Goal: Complete application form

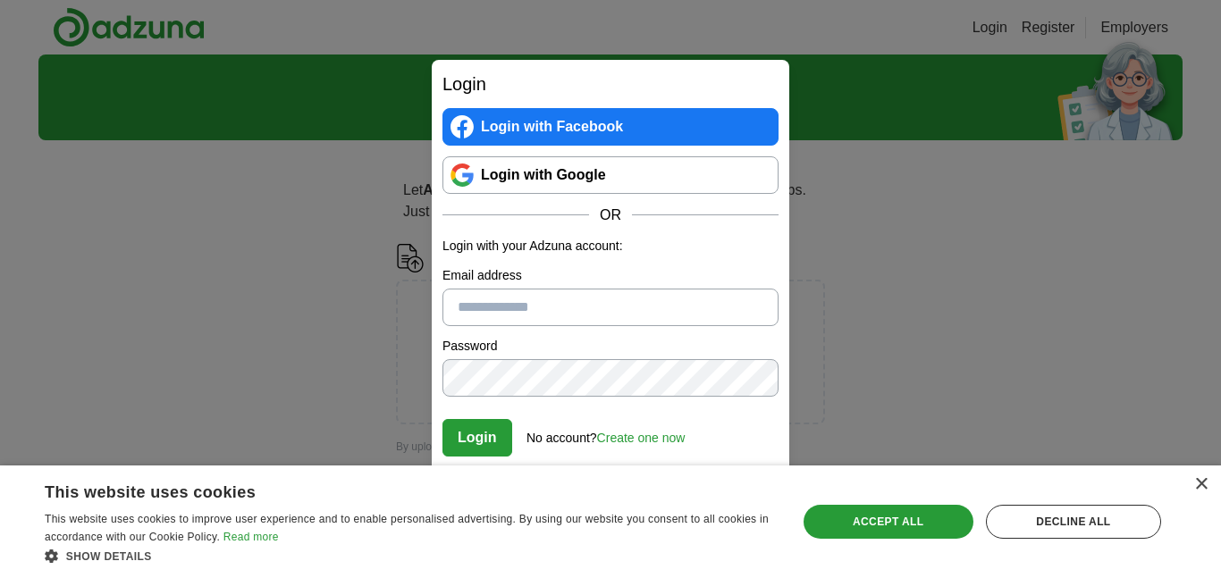
click at [632, 180] on link "Login with Google" at bounding box center [610, 175] width 336 height 38
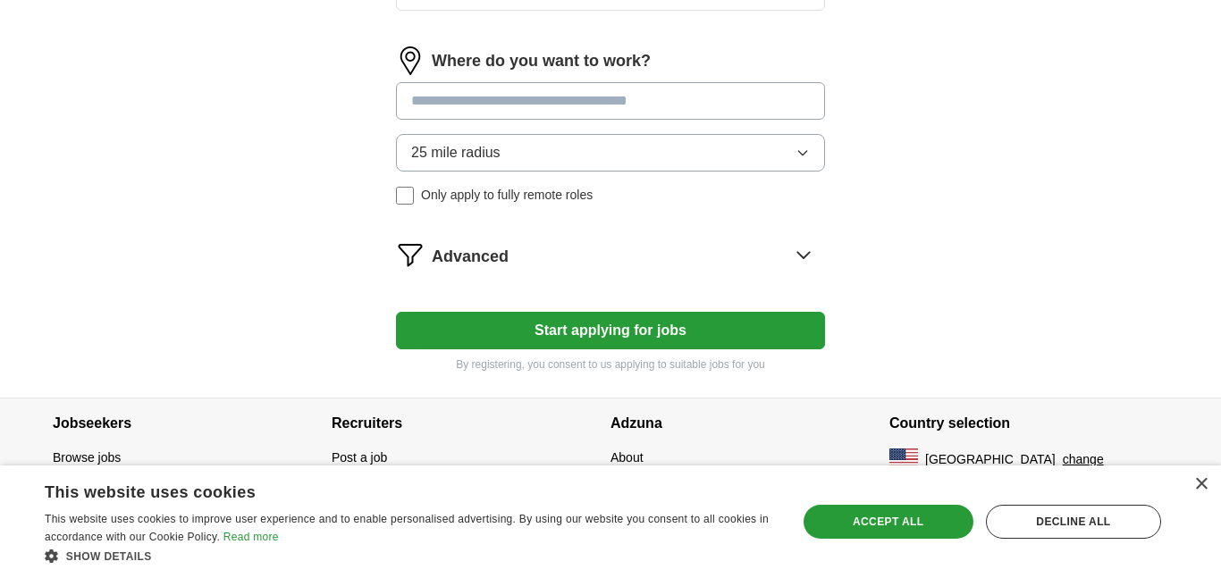
scroll to position [787, 0]
click at [1129, 509] on div "Decline all" at bounding box center [1073, 522] width 175 height 34
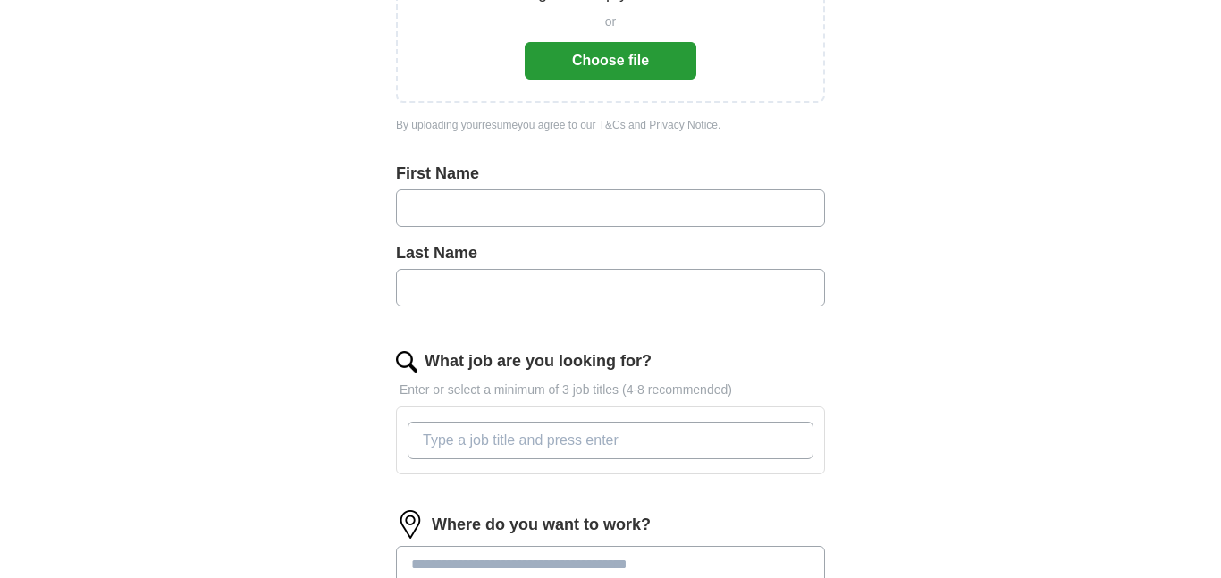
scroll to position [358, 0]
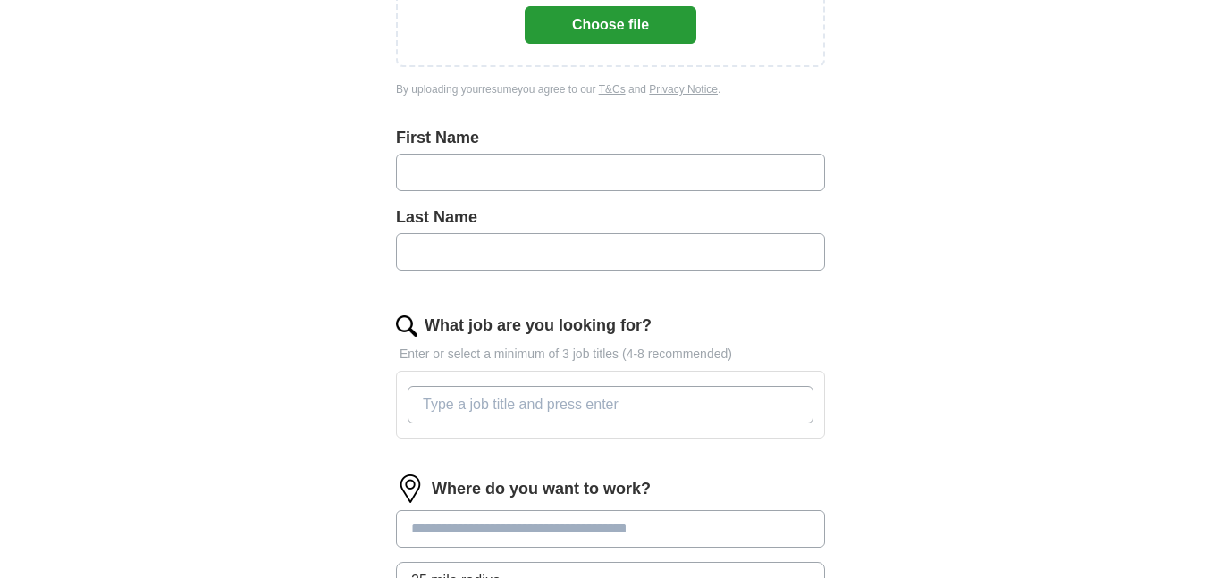
click at [693, 163] on input "text" at bounding box center [610, 173] width 429 height 38
type input "******"
click at [566, 392] on input "What job are you looking for?" at bounding box center [611, 405] width 406 height 38
type input "chef"
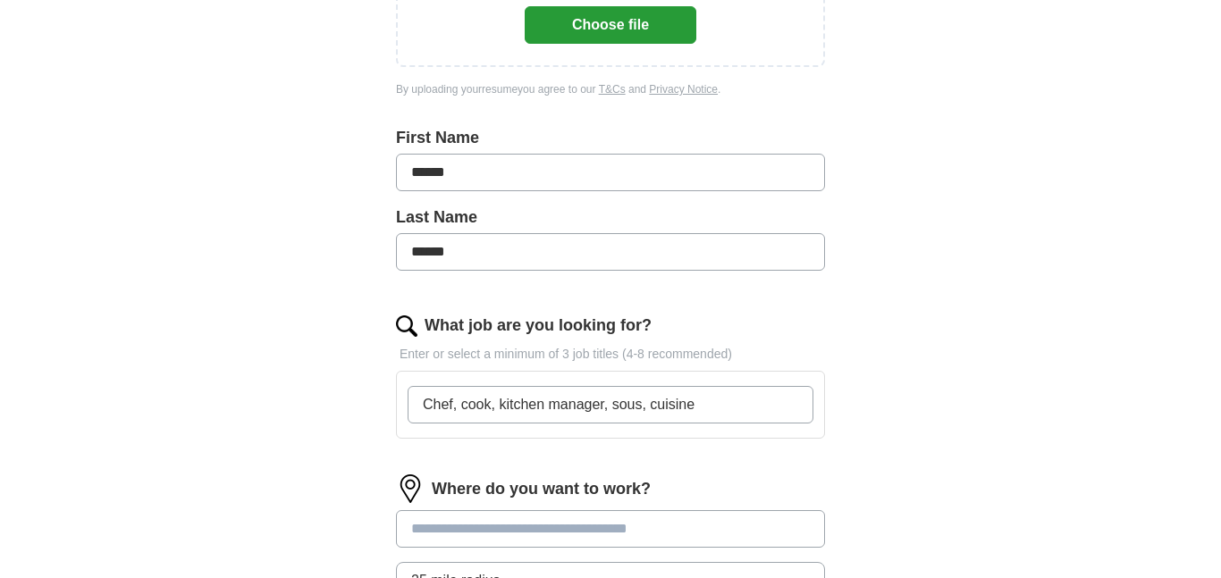
click at [535, 459] on form "Upload a resume Drag and drop your resume or Choose file By uploading your resu…" at bounding box center [610, 343] width 429 height 914
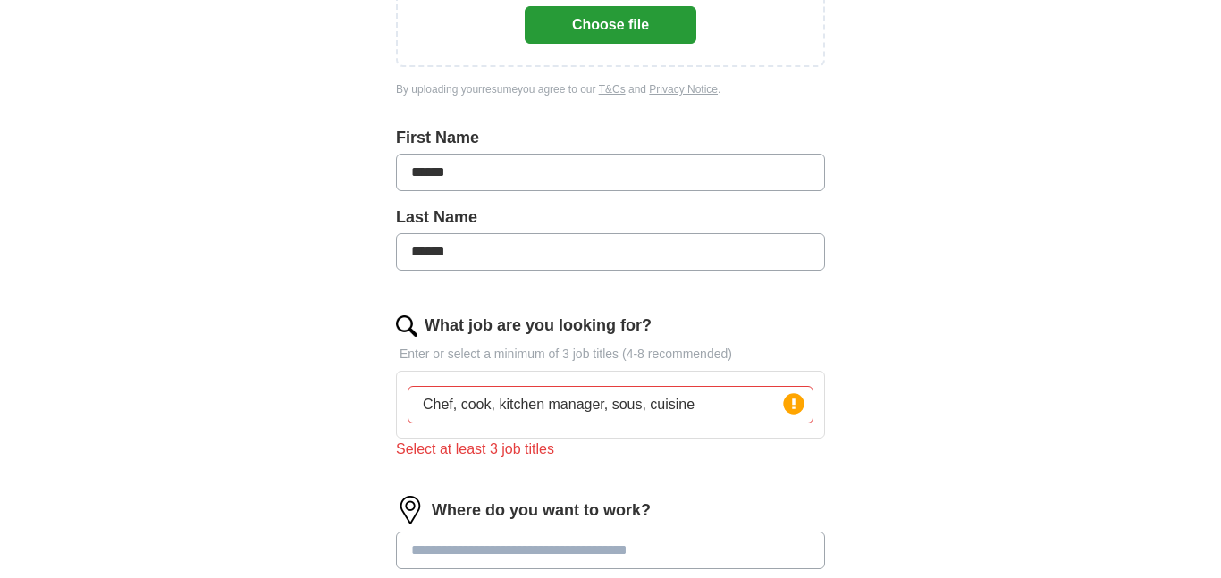
click at [439, 408] on input "Chef, cook, kitchen manager, sous, cuisine" at bounding box center [611, 405] width 406 height 38
type input "chef"
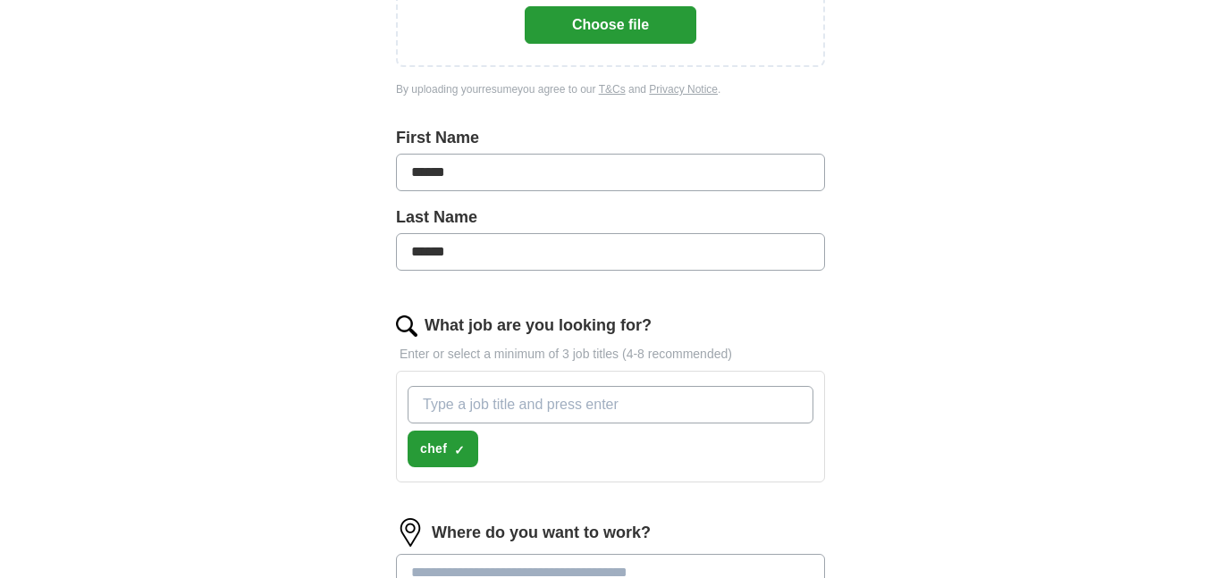
click at [480, 405] on input "What job are you looking for?" at bounding box center [611, 405] width 406 height 38
type input "sous"
type input "cook"
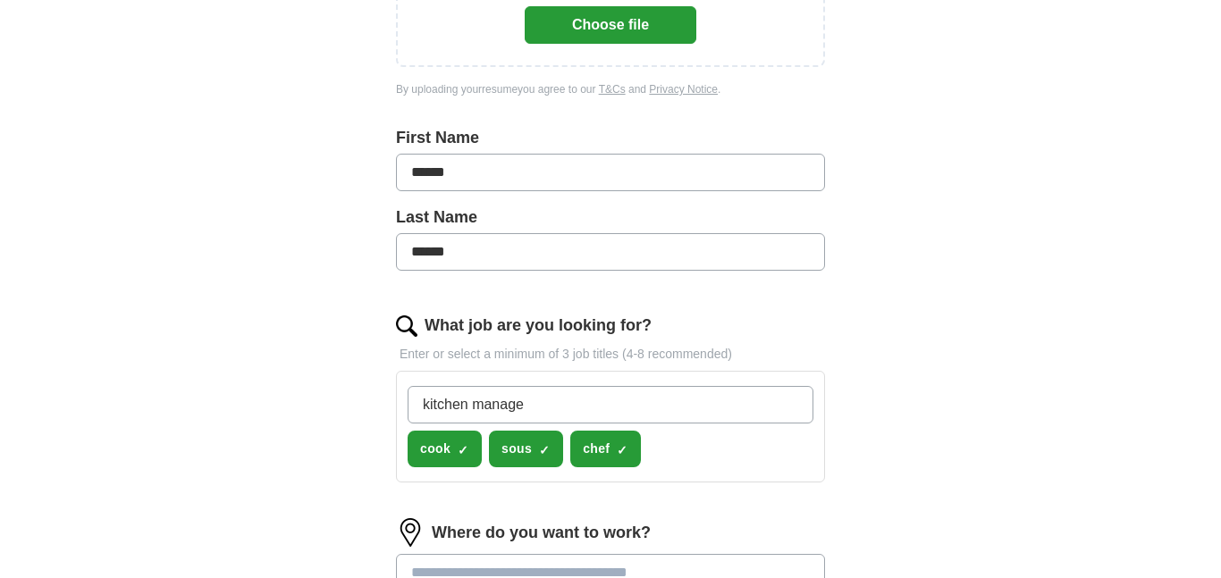
type input "kitchen manager"
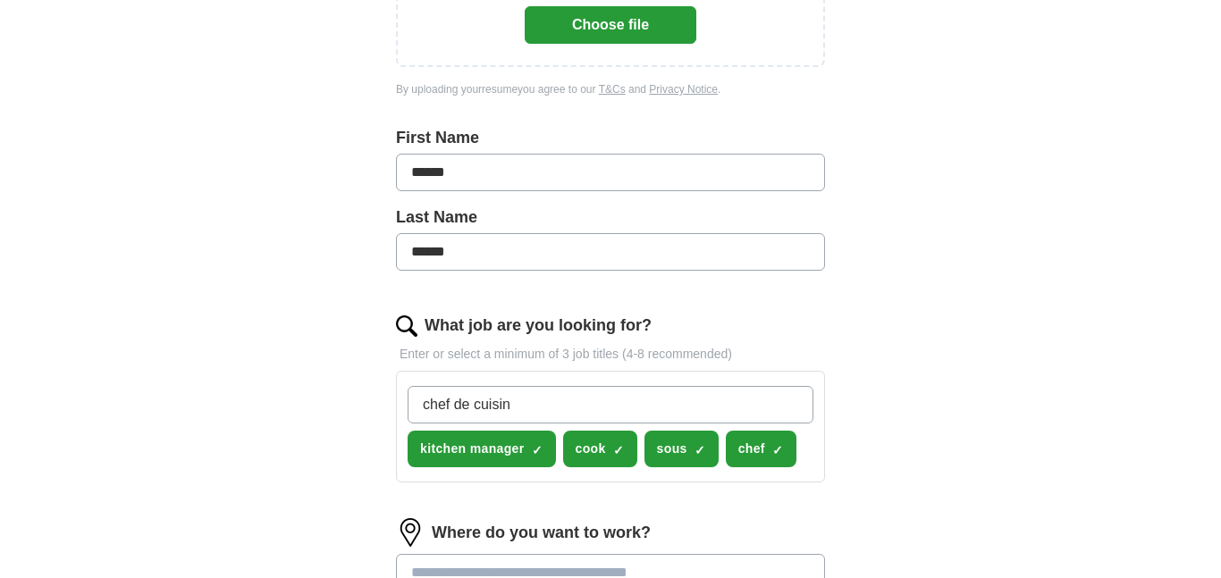
type input "chef de cuisine"
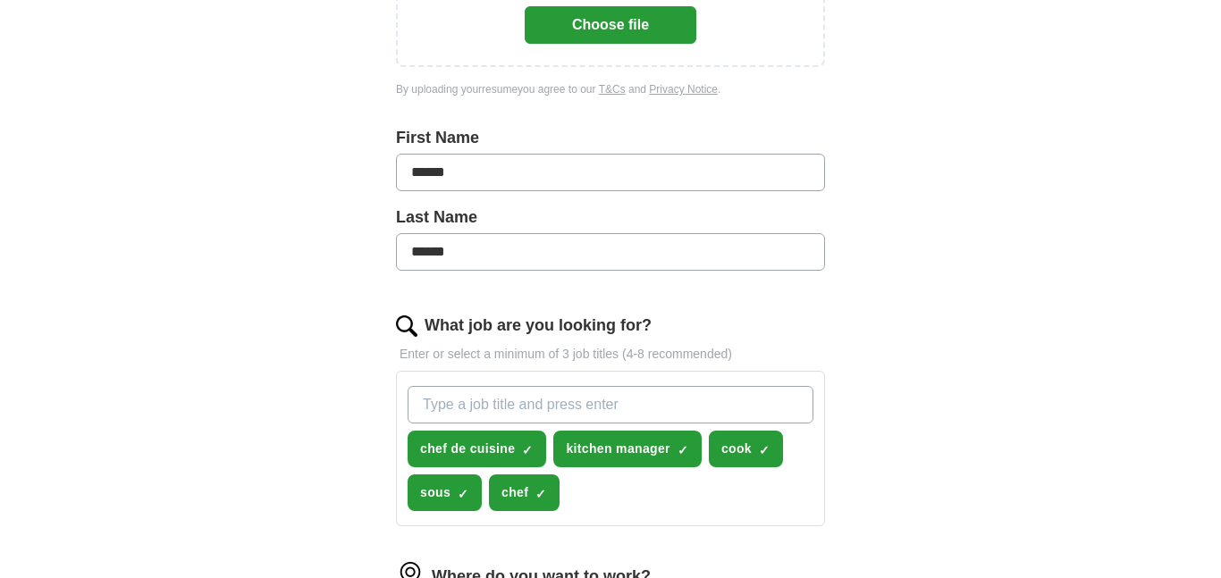
click at [891, 429] on div "Let ApplyIQ do the hard work of searching and applying for jobs. Just tell us w…" at bounding box center [610, 355] width 572 height 1116
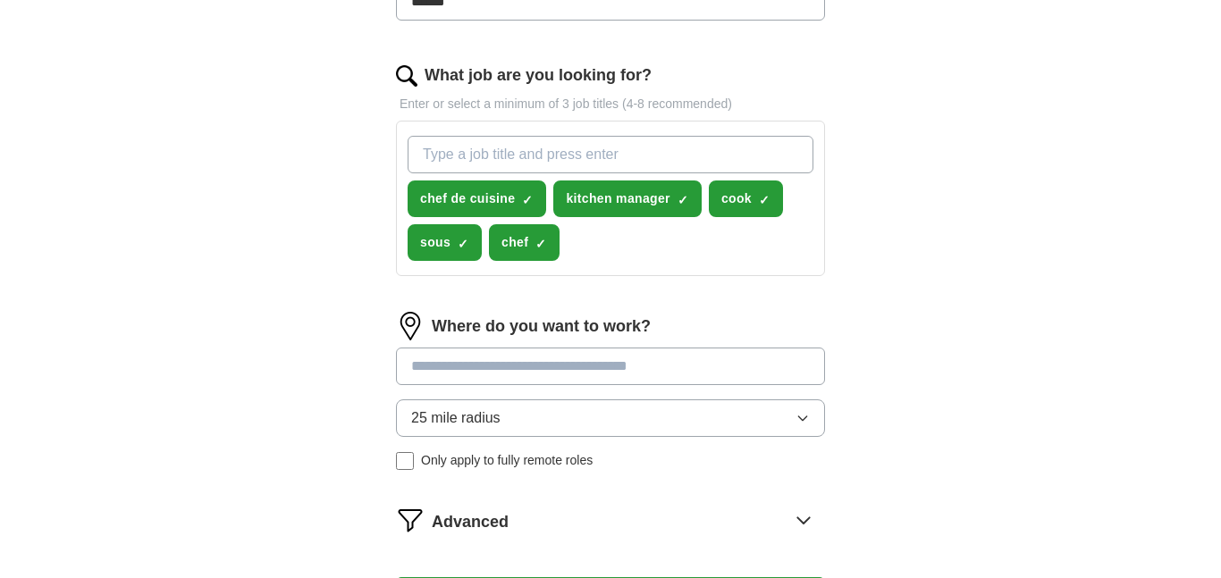
scroll to position [644, 0]
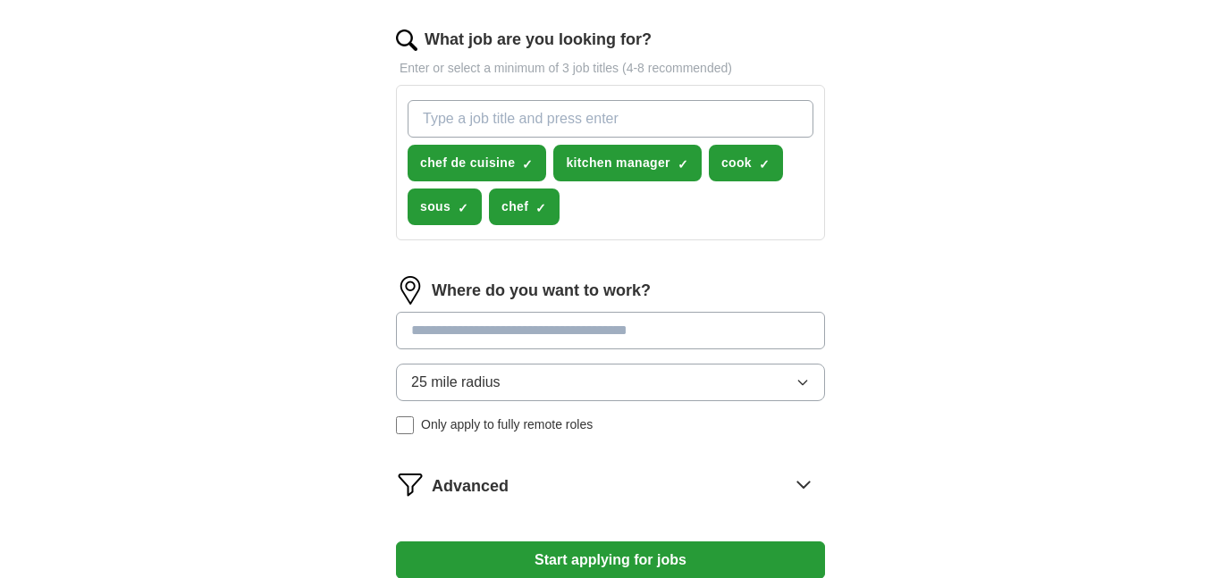
click at [576, 334] on input at bounding box center [610, 331] width 429 height 38
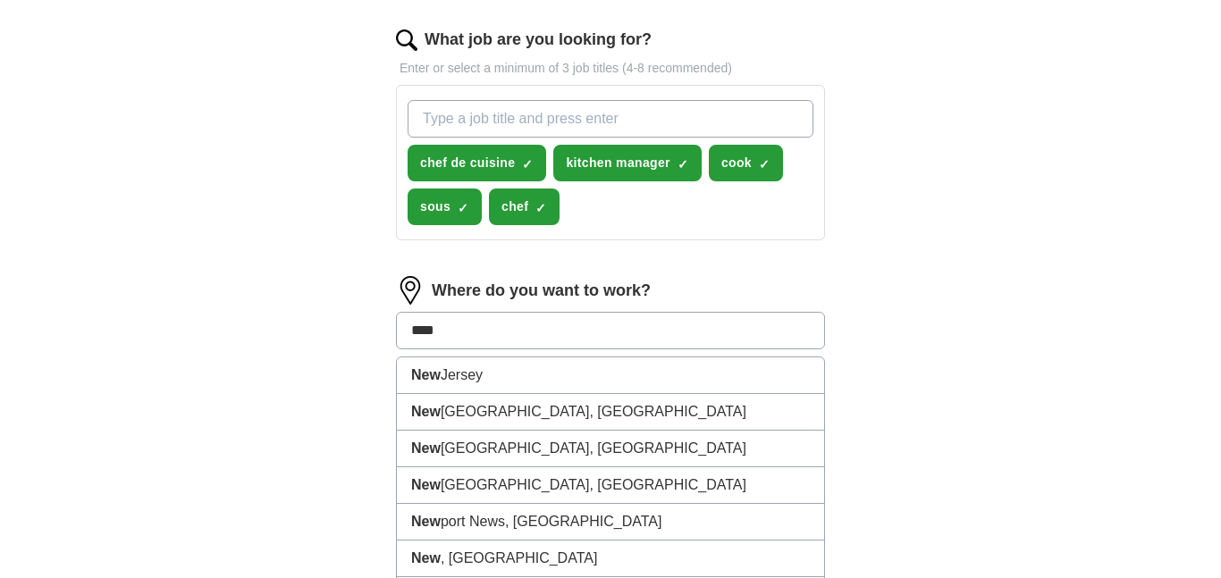
type input "*****"
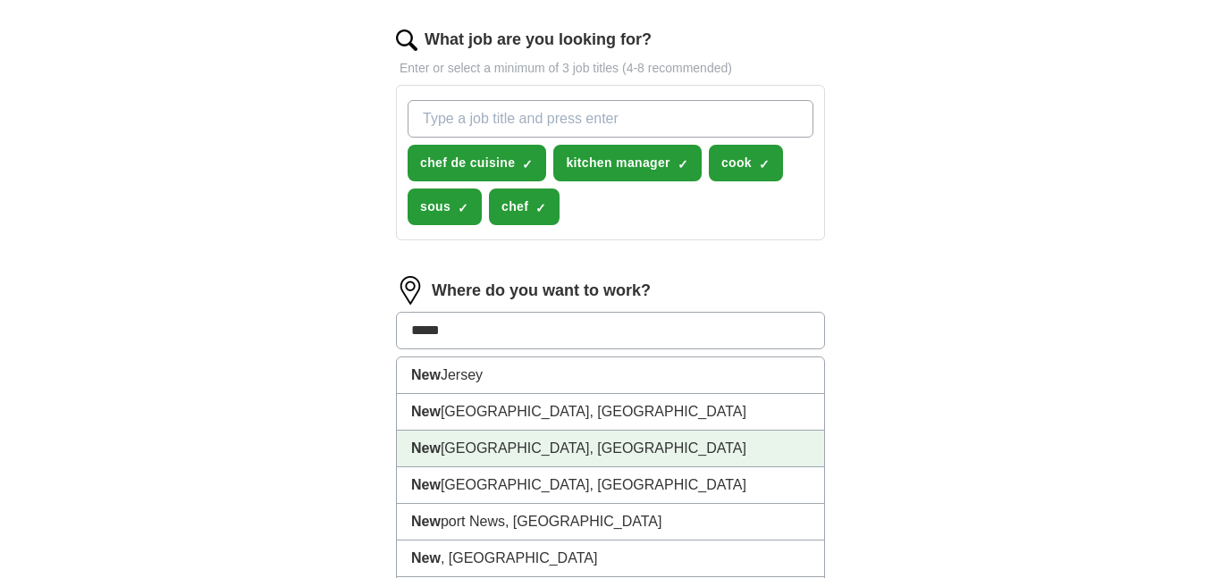
click at [552, 448] on li "[GEOGRAPHIC_DATA], [GEOGRAPHIC_DATA]" at bounding box center [610, 449] width 427 height 37
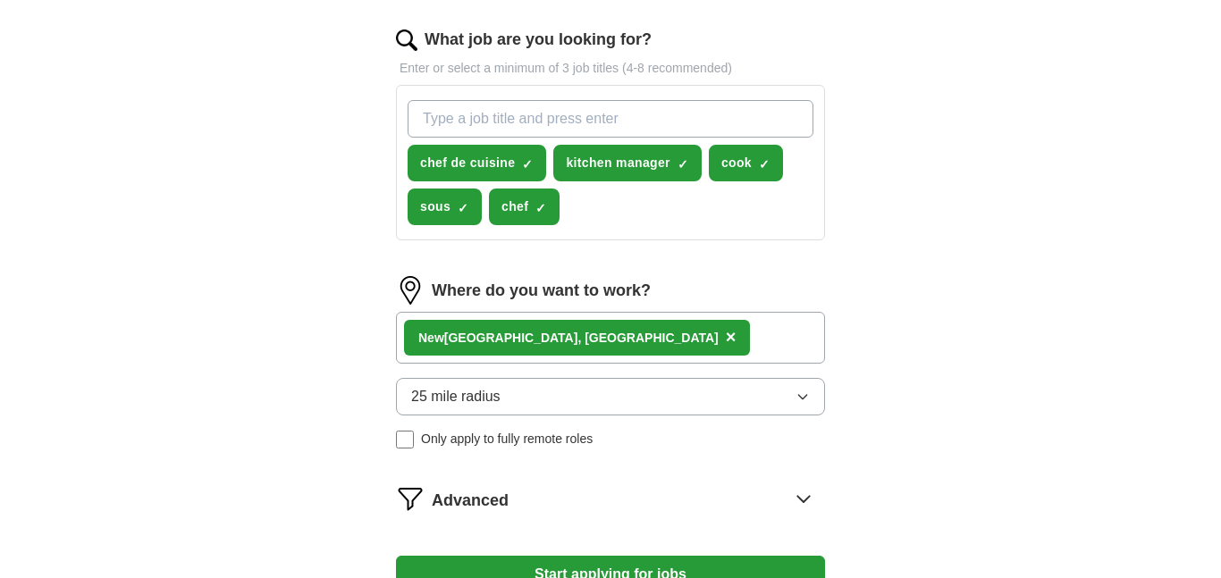
click at [434, 391] on span "25 mile radius" at bounding box center [455, 396] width 89 height 21
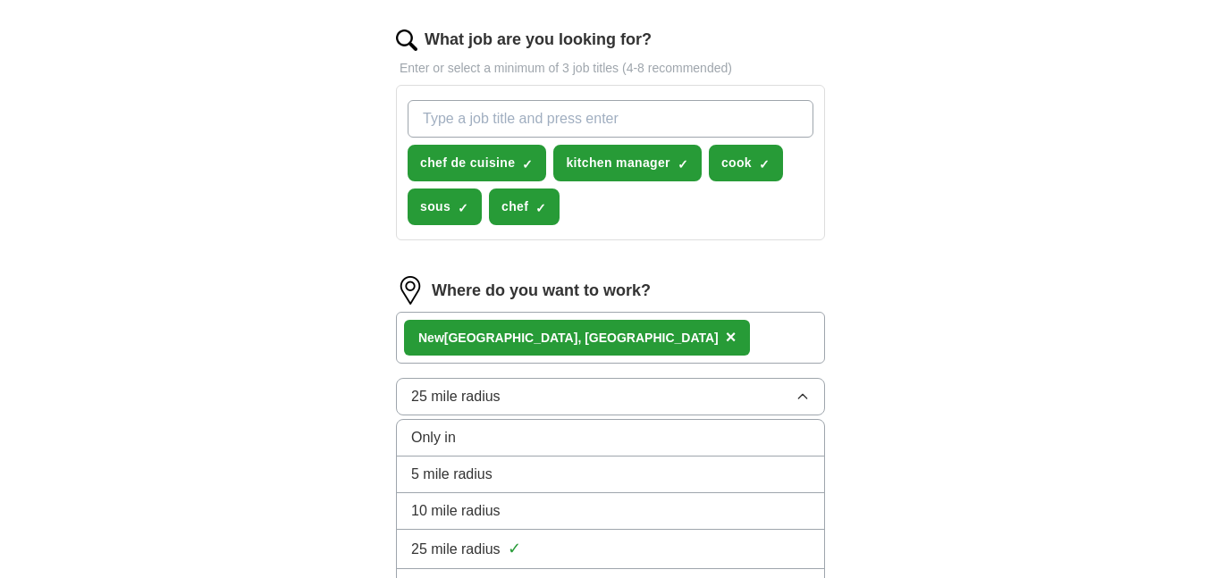
click at [493, 511] on span "10 mile radius" at bounding box center [455, 511] width 89 height 21
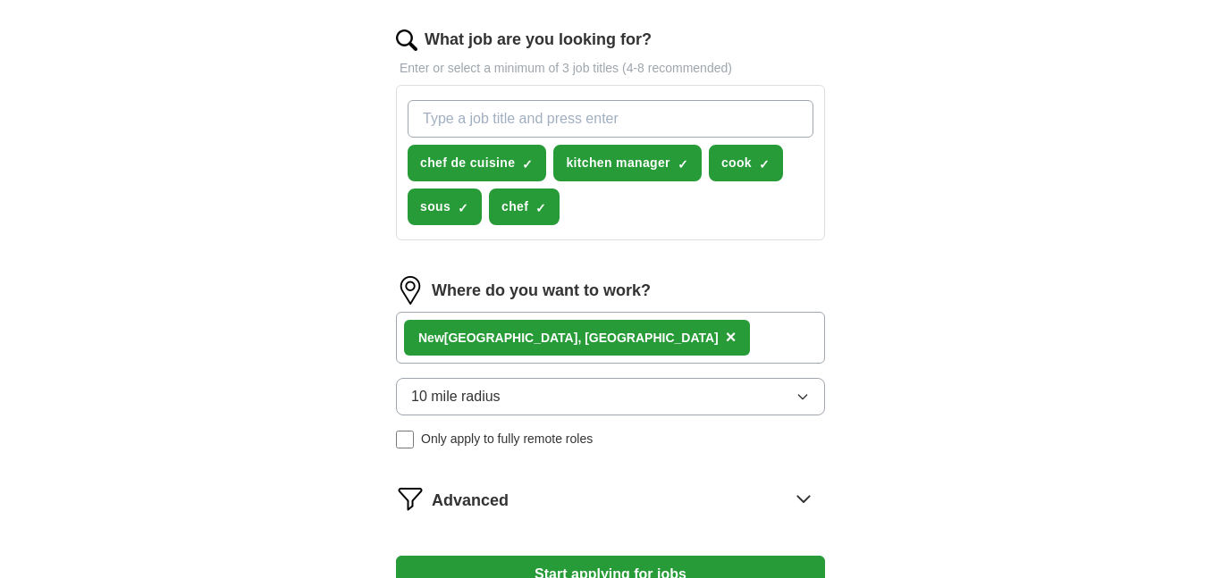
click at [967, 427] on div "ApplyIQ Let ApplyIQ do the hard work of searching and applying for jobs. Just t…" at bounding box center [610, 26] width 1144 height 1231
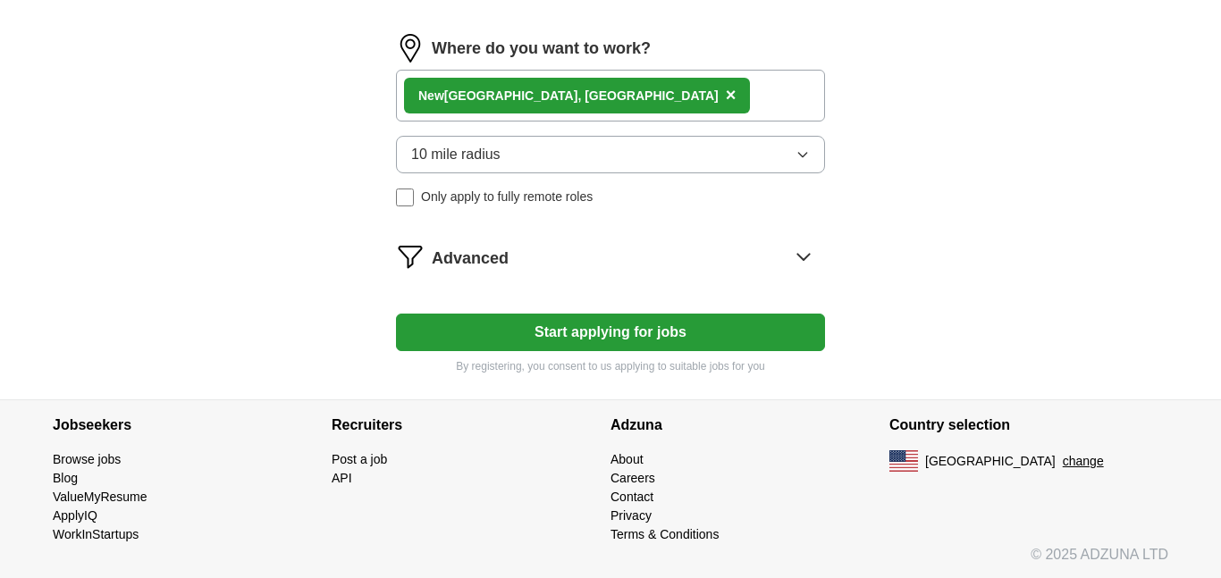
scroll to position [889, 0]
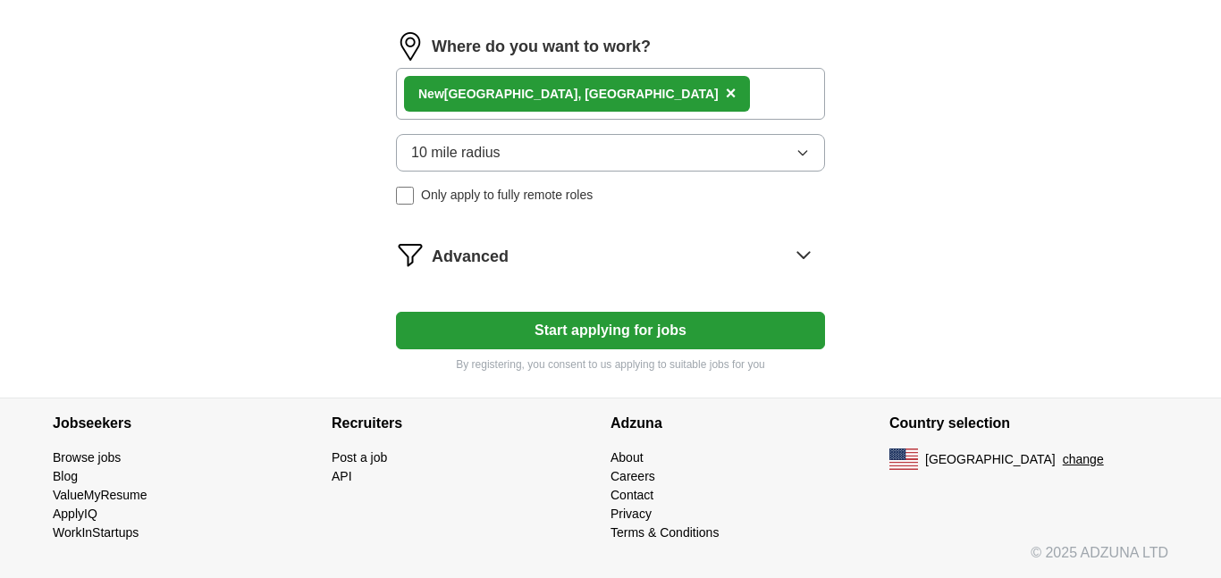
click at [805, 259] on icon at bounding box center [803, 254] width 29 height 29
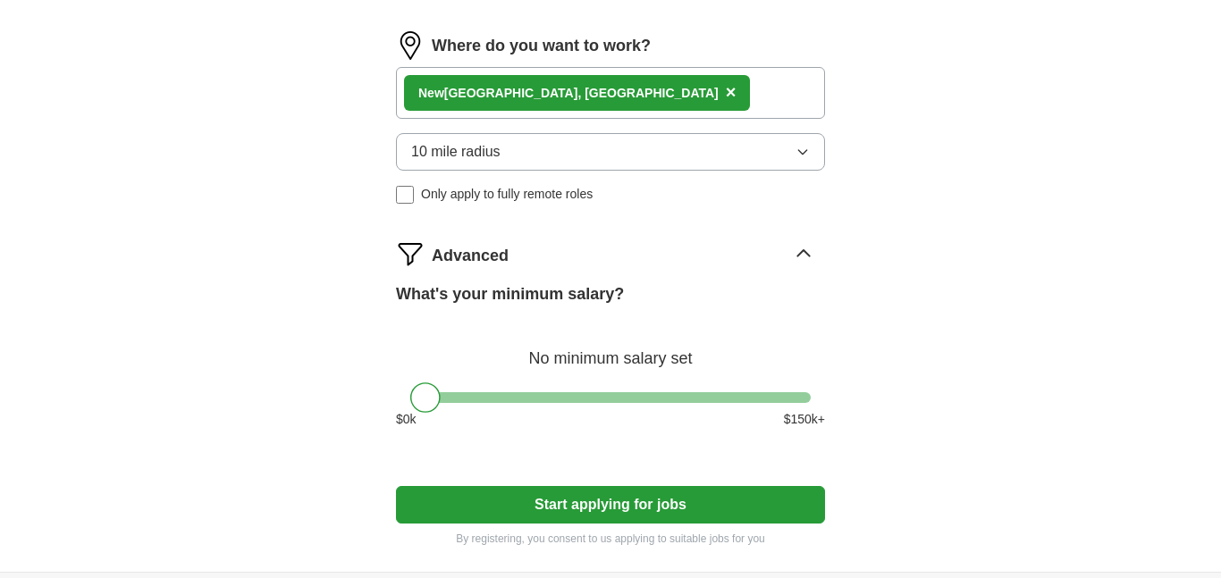
drag, startPoint x: 432, startPoint y: 403, endPoint x: 495, endPoint y: 416, distance: 64.7
click at [495, 416] on div "What's your minimum salary? At least $ 50k per year $ 0 k $ 150 k+" at bounding box center [610, 362] width 429 height 161
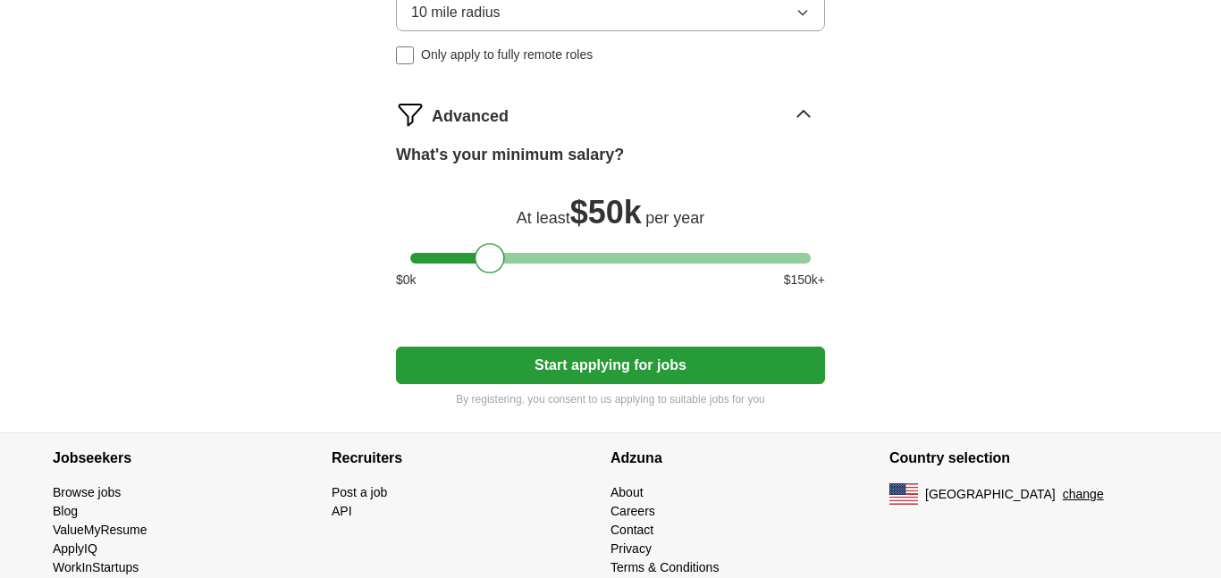
scroll to position [1064, 0]
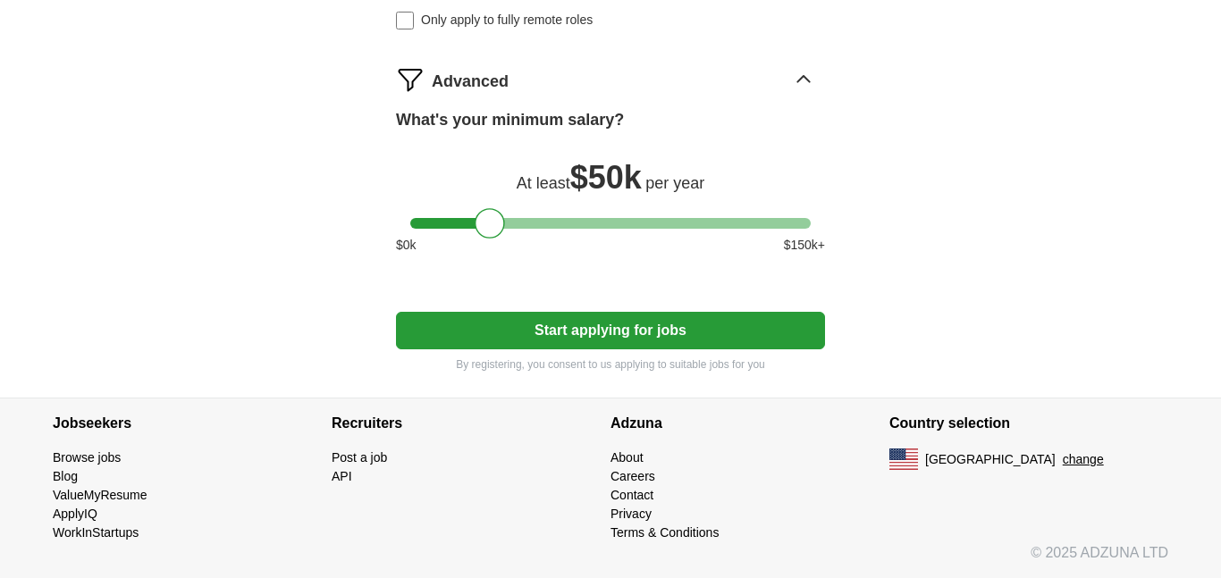
click at [746, 336] on button "Start applying for jobs" at bounding box center [610, 331] width 429 height 38
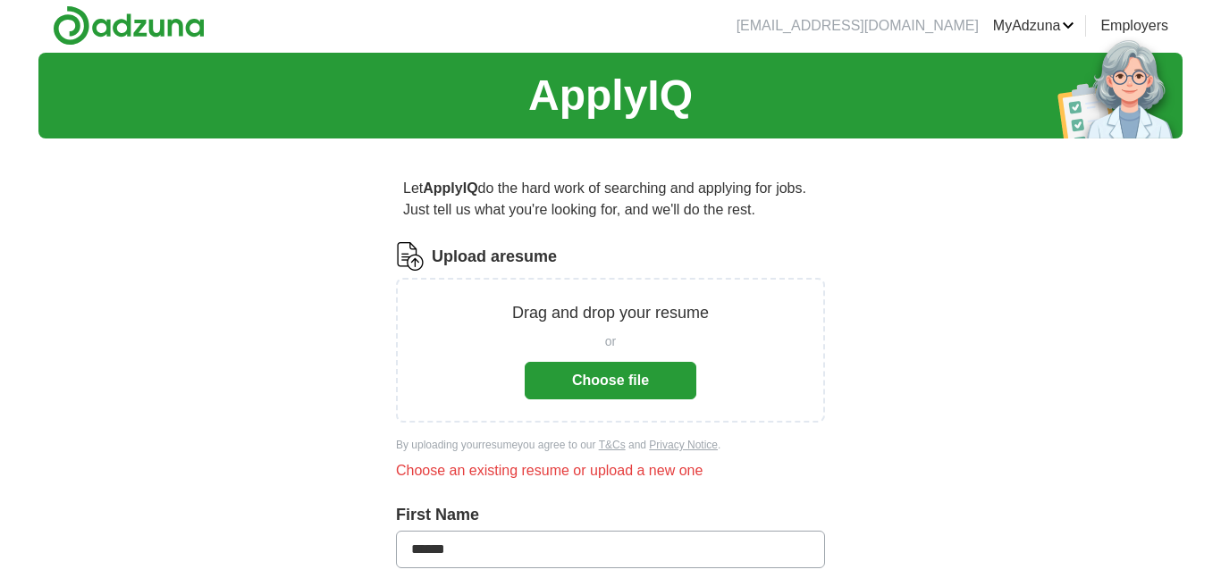
scroll to position [0, 0]
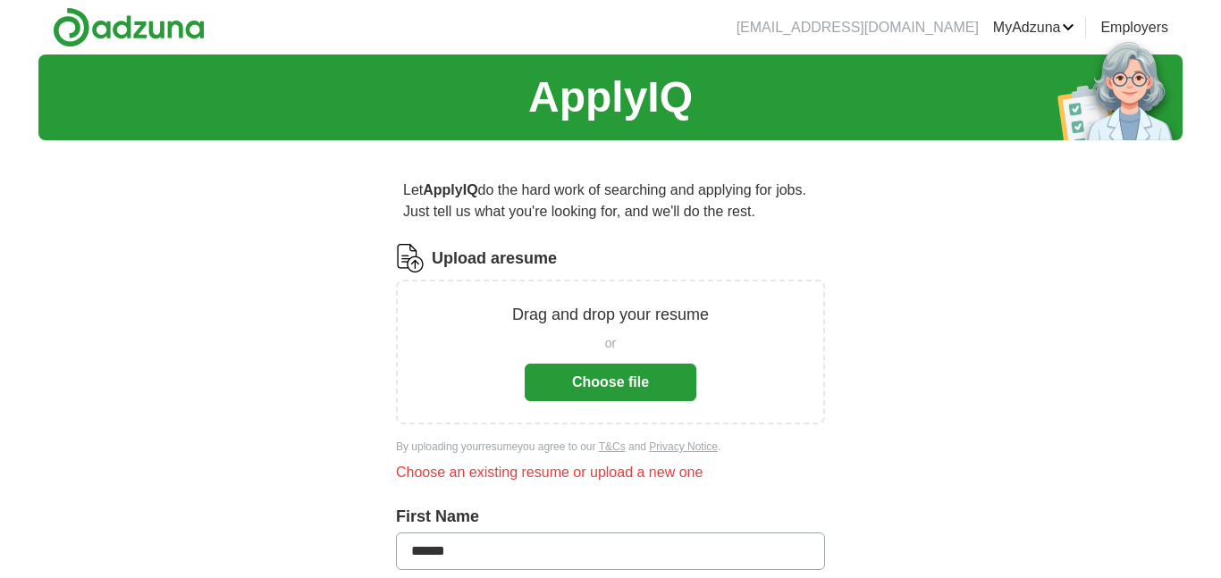
click at [568, 383] on button "Choose file" at bounding box center [611, 383] width 172 height 38
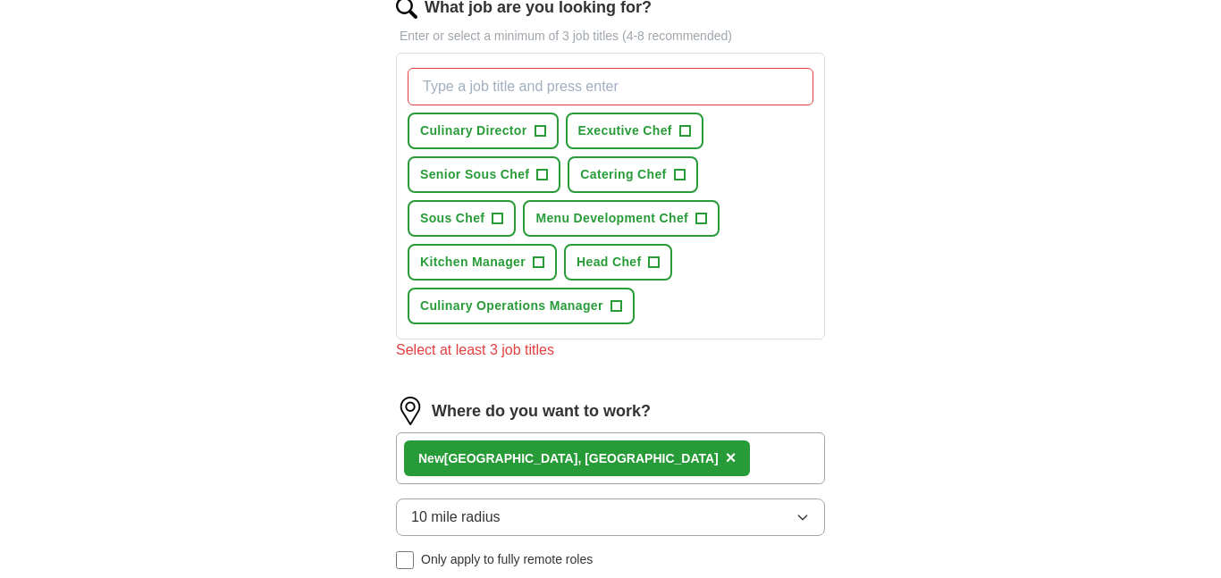
scroll to position [608, 0]
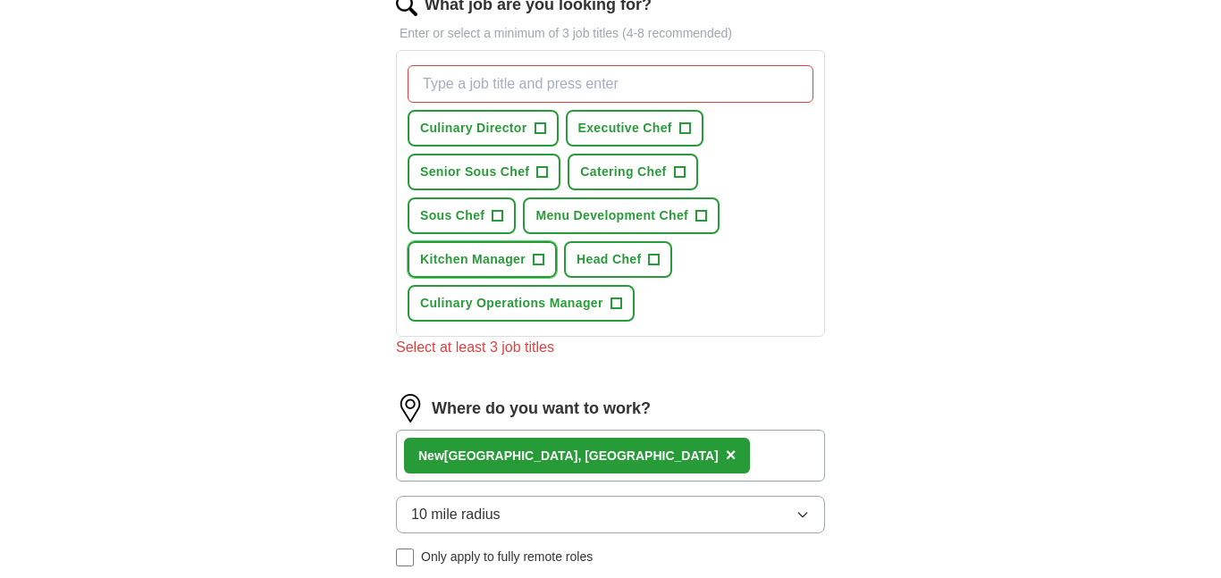
click at [543, 260] on span "+" at bounding box center [539, 260] width 11 height 14
click at [652, 259] on button "Head Chef +" at bounding box center [618, 259] width 108 height 37
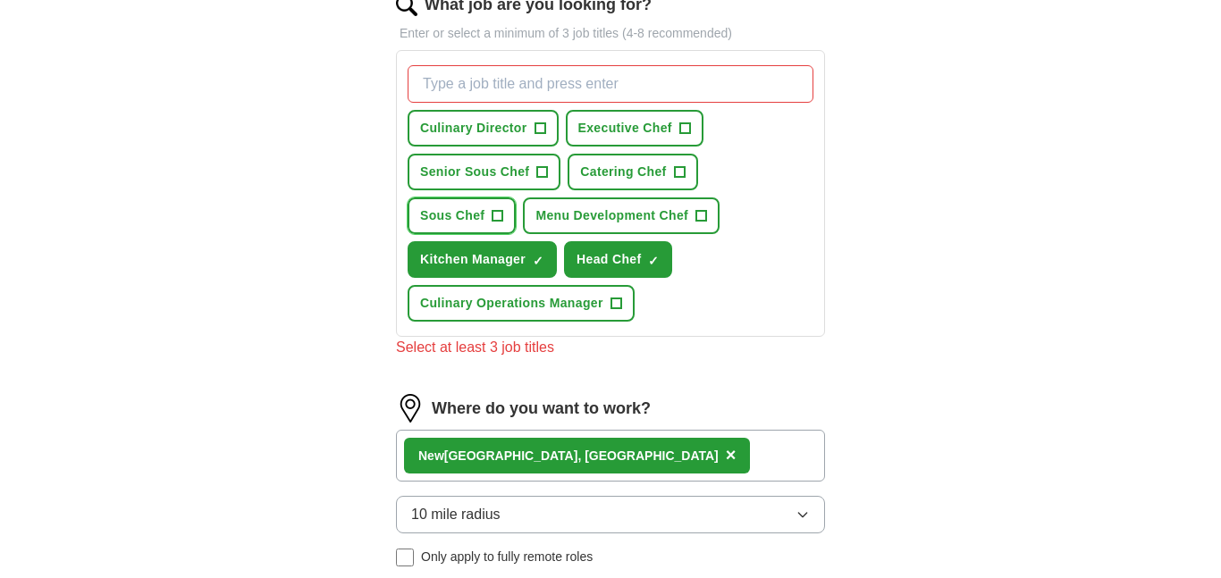
click at [497, 214] on span "+" at bounding box center [498, 216] width 11 height 14
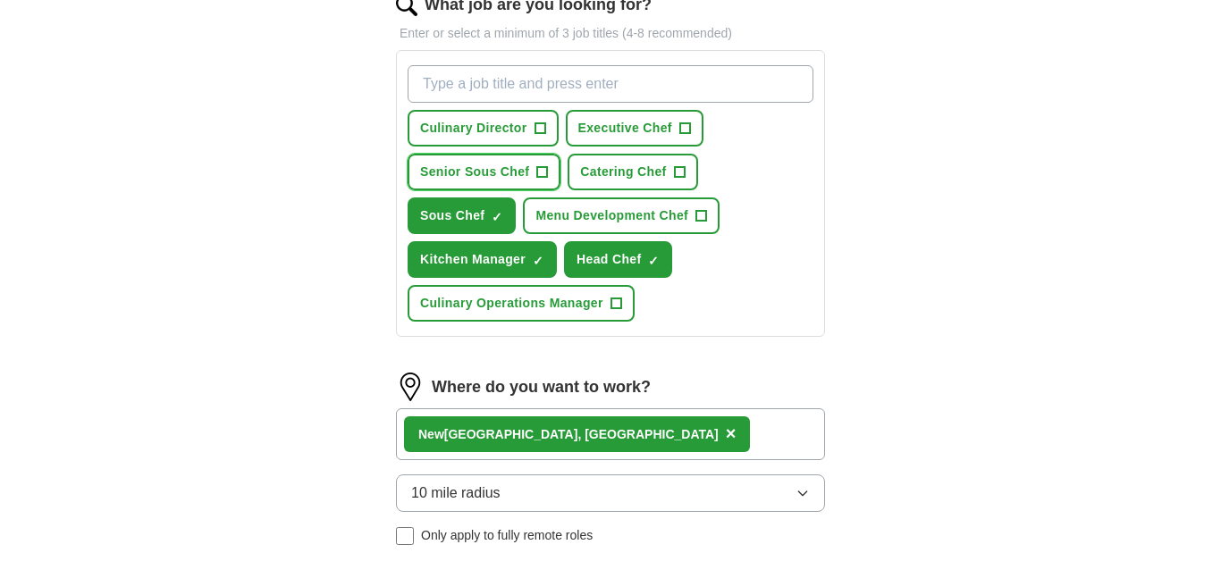
click at [538, 173] on span "+" at bounding box center [542, 172] width 11 height 14
click at [577, 74] on input "What job are you looking for?" at bounding box center [611, 84] width 406 height 38
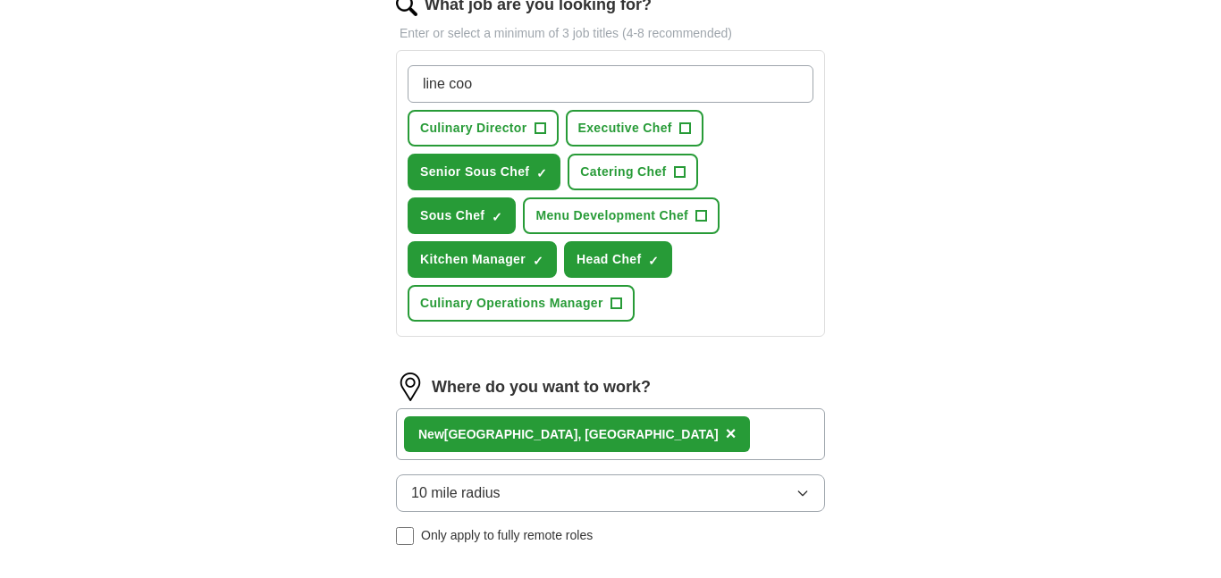
type input "line cook"
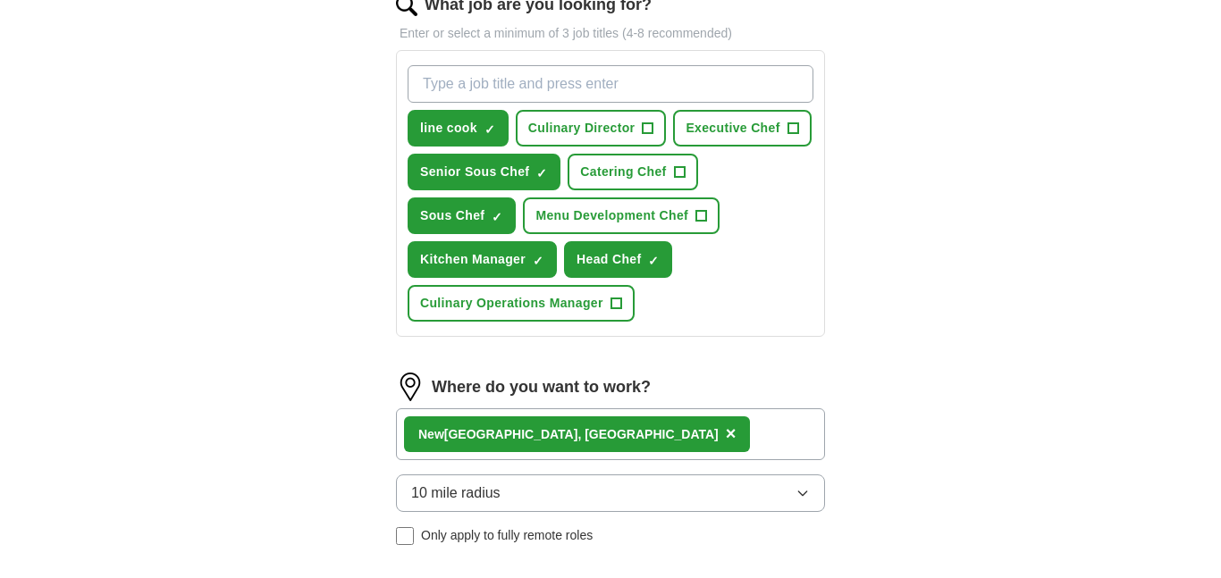
click at [611, 81] on input "What job are you looking for?" at bounding box center [611, 84] width 406 height 38
type input "chef de cuisine"
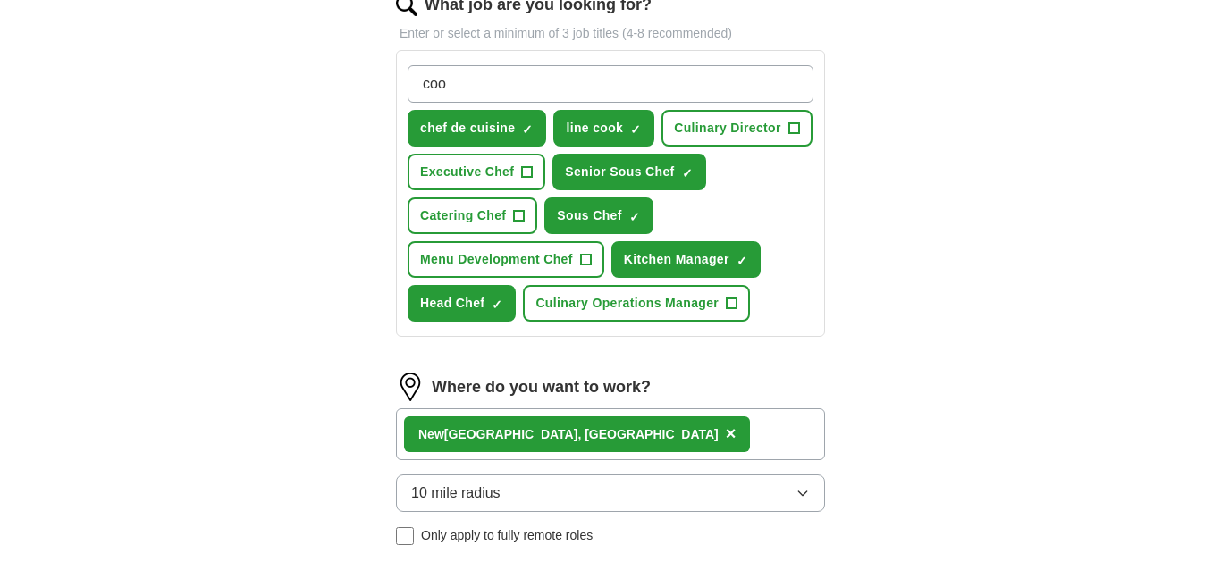
type input "cook"
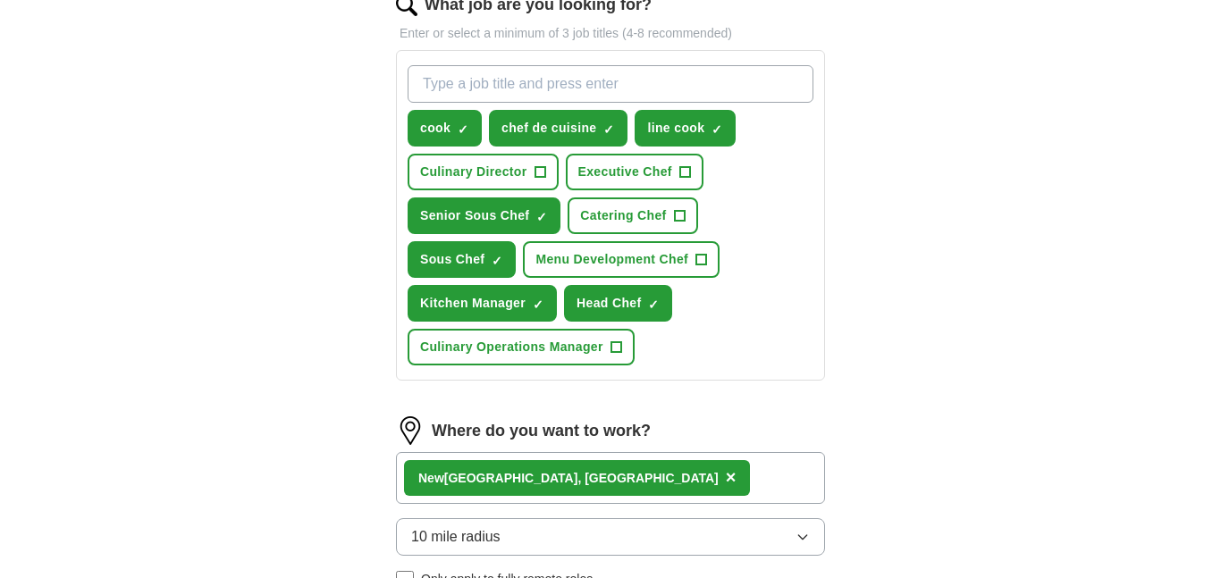
click at [1036, 329] on div "ApplyIQ Let ApplyIQ do the hard work of searching and applying for jobs. Just t…" at bounding box center [610, 202] width 1144 height 1511
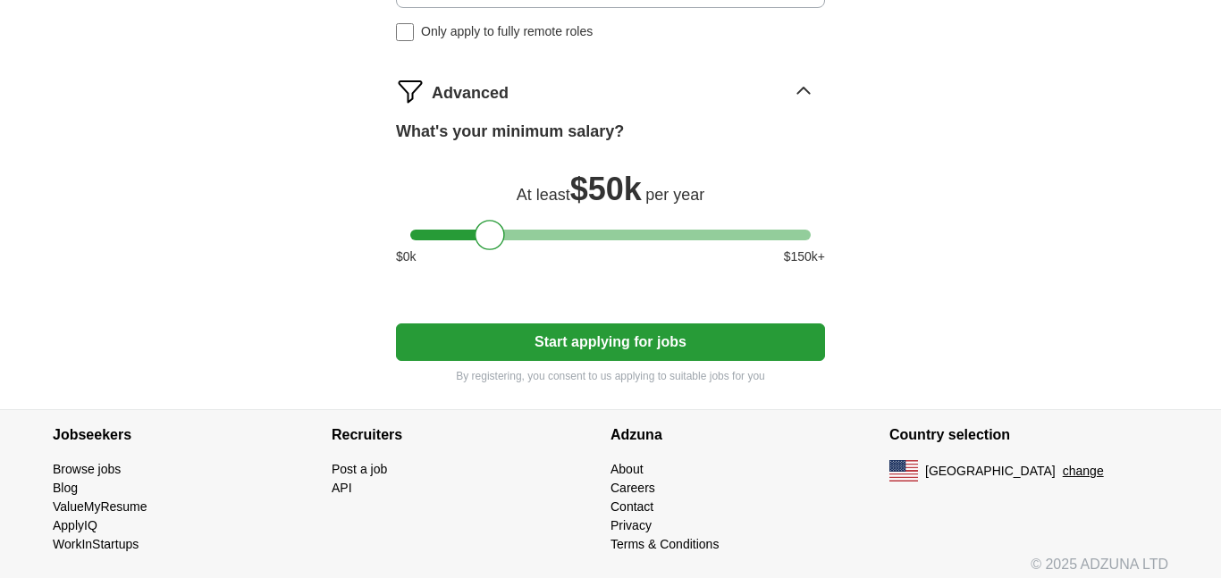
scroll to position [1168, 0]
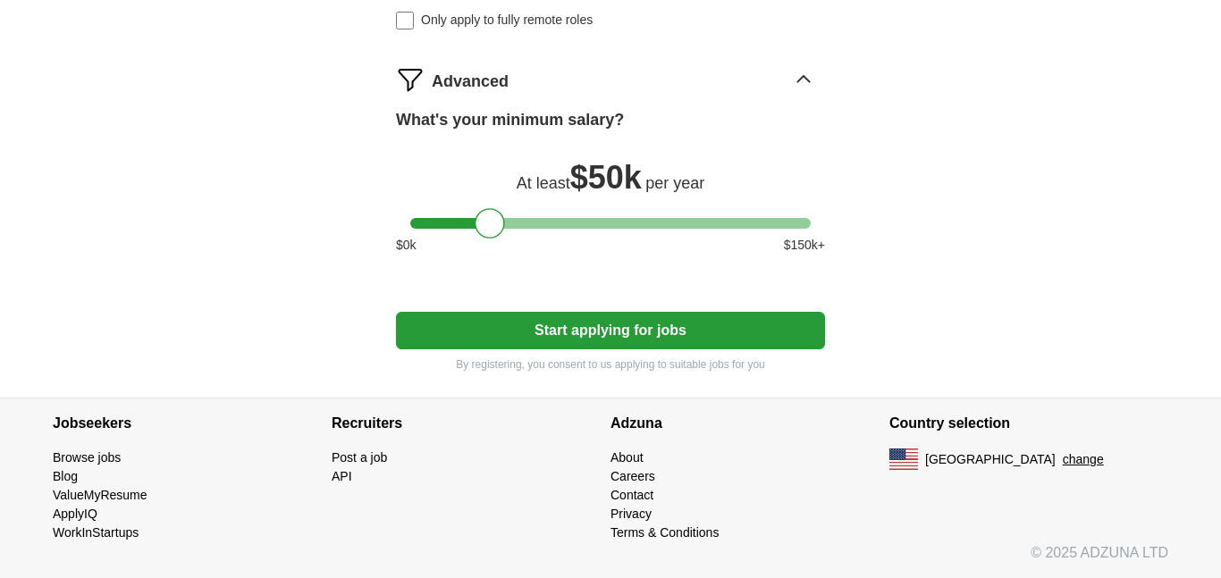
click at [692, 336] on button "Start applying for jobs" at bounding box center [610, 331] width 429 height 38
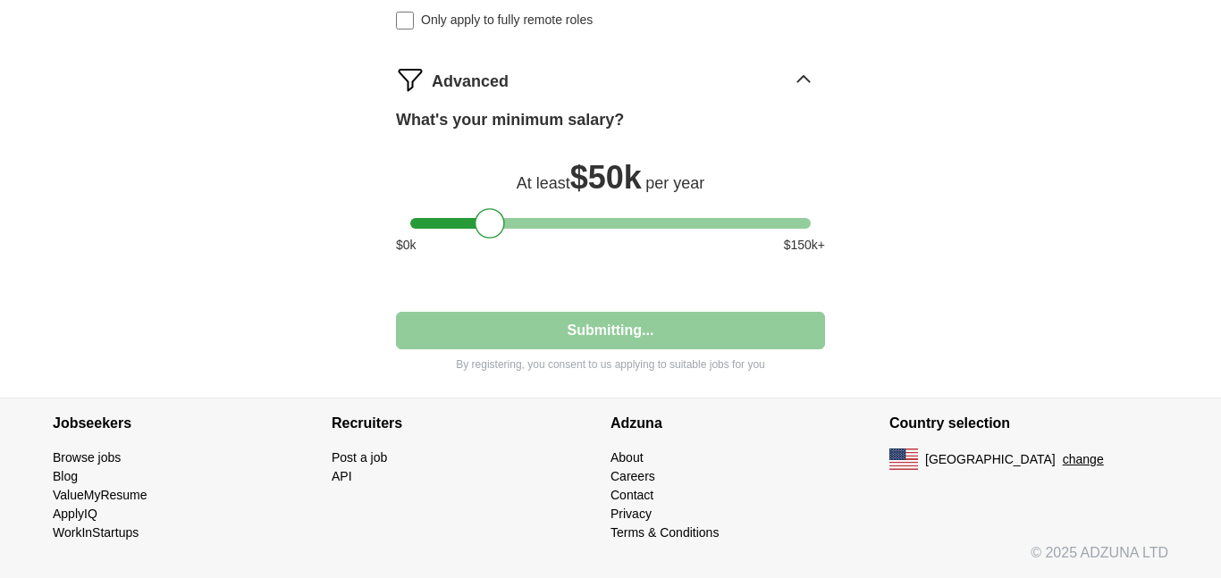
select select "**"
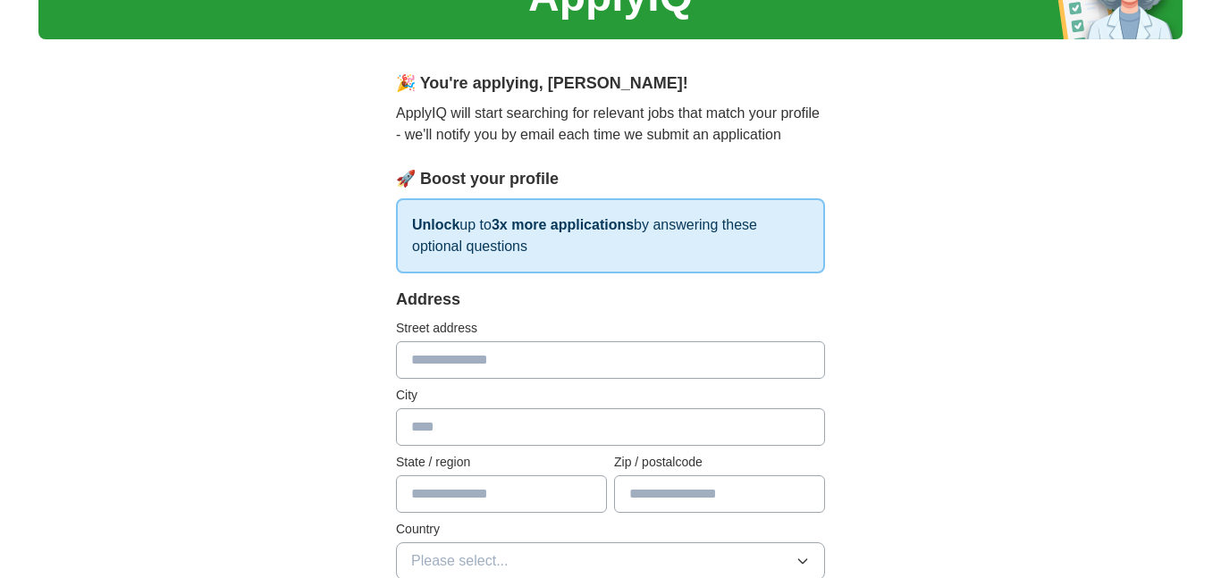
scroll to position [0, 0]
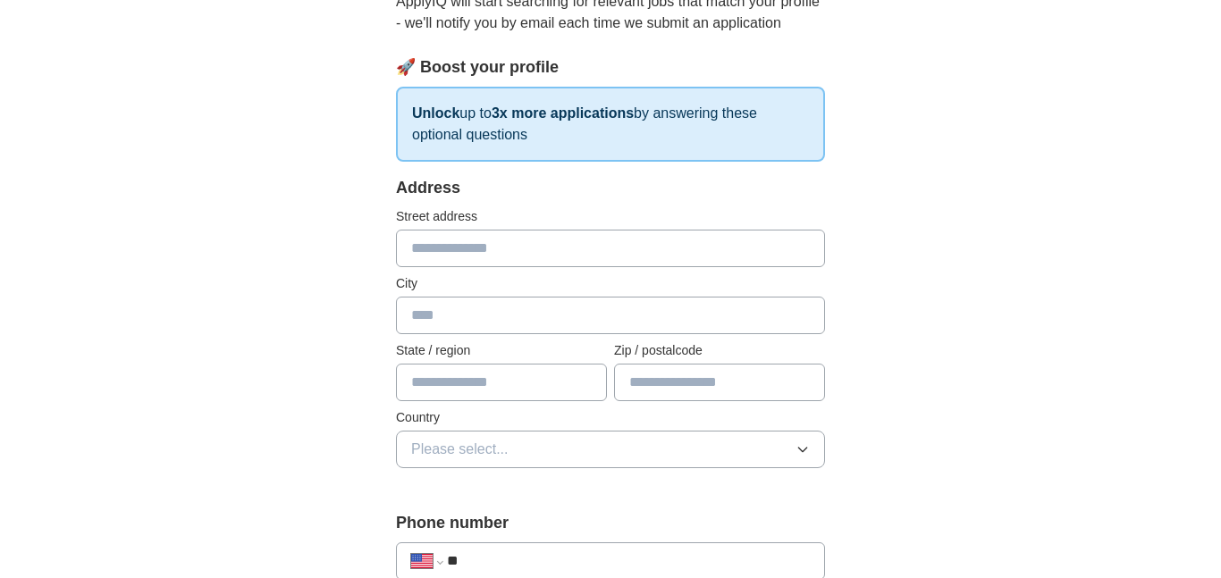
scroll to position [215, 0]
click at [461, 261] on input "text" at bounding box center [610, 247] width 429 height 38
type input "**********"
type input "**"
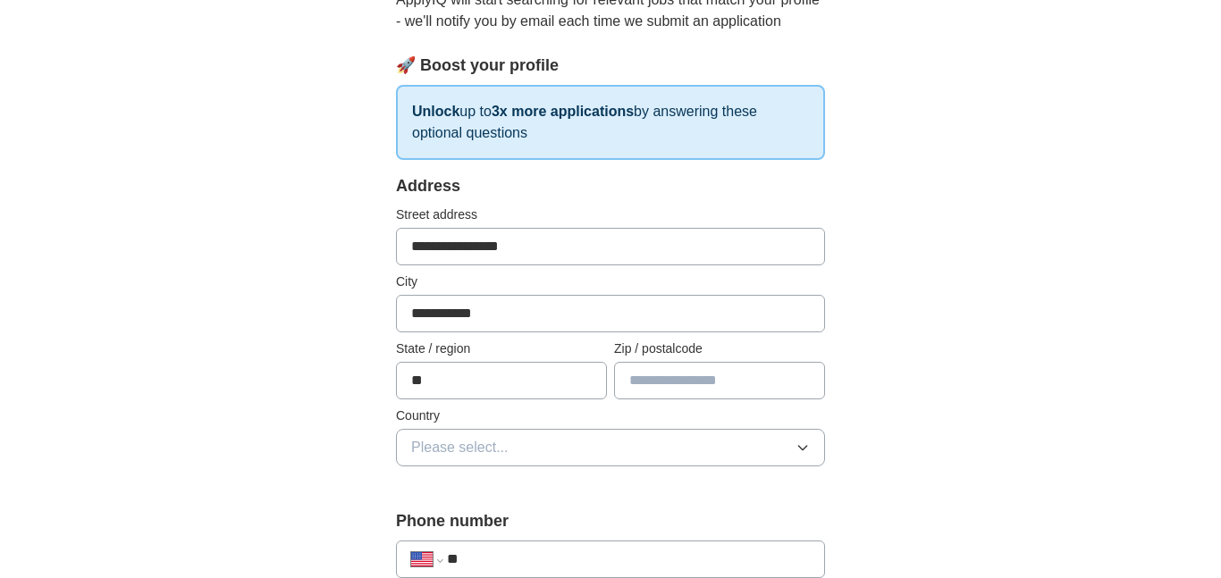
type input "*****"
click at [601, 443] on button "Please select..." at bounding box center [610, 448] width 429 height 38
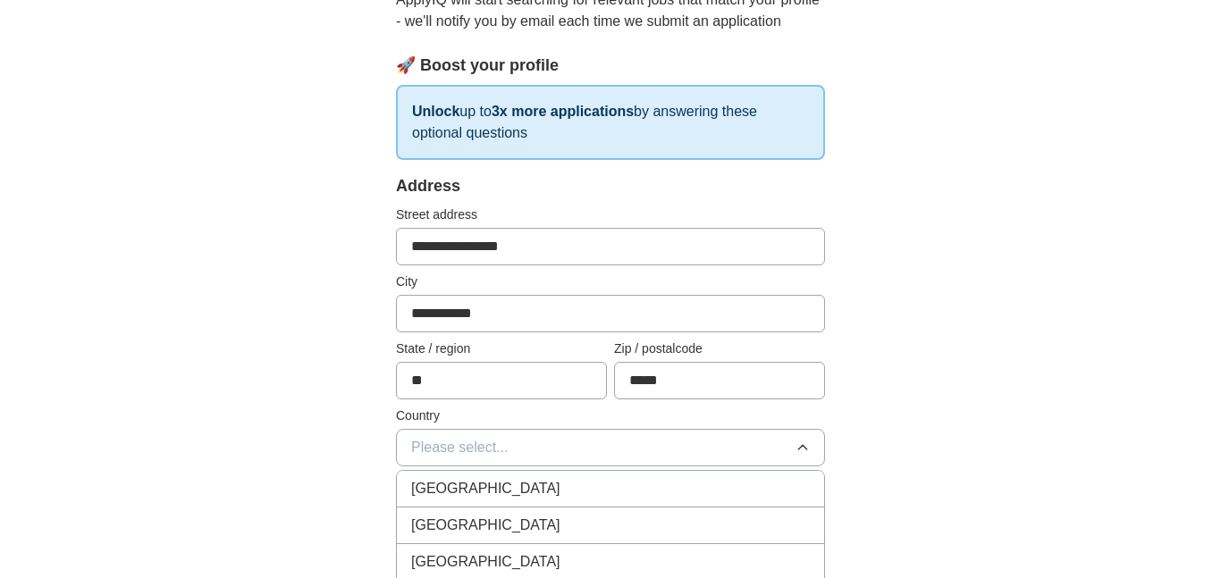
click at [503, 518] on div "[GEOGRAPHIC_DATA]" at bounding box center [610, 525] width 399 height 21
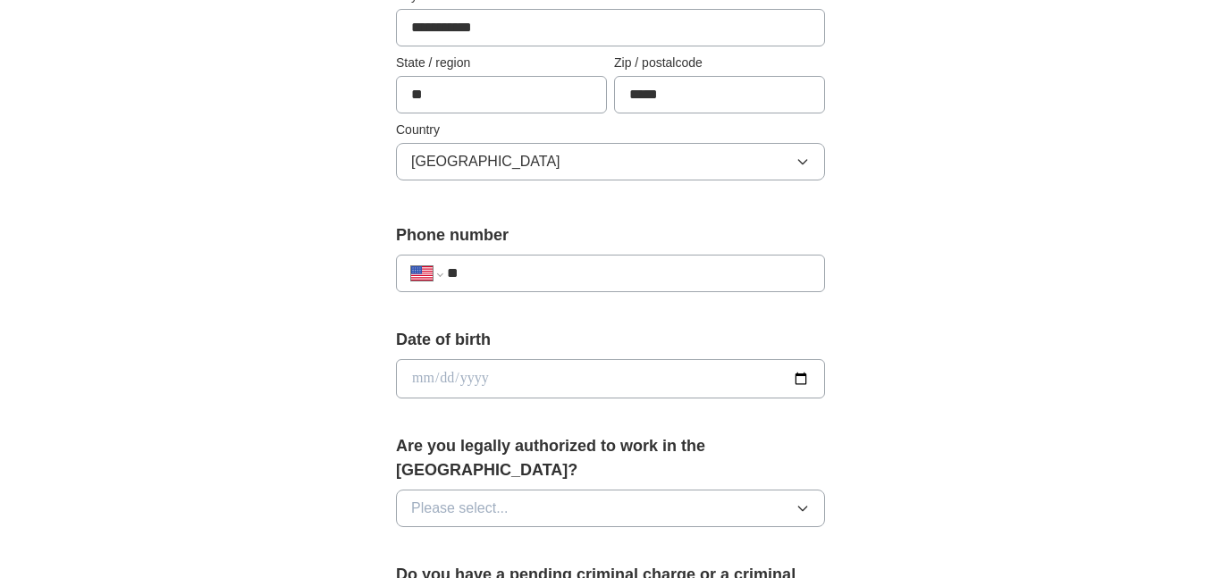
scroll to position [465, 0]
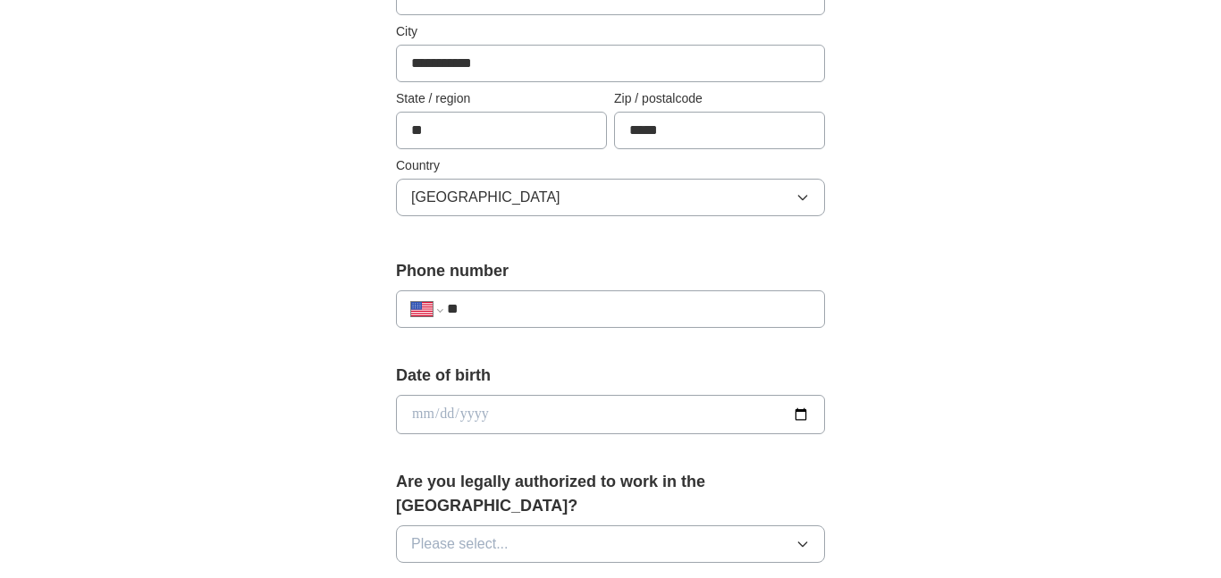
click at [586, 307] on input "**" at bounding box center [628, 309] width 363 height 21
type input "**********"
click at [655, 526] on button "Please select..." at bounding box center [610, 545] width 429 height 38
click at [584, 575] on div "Yes" at bounding box center [610, 585] width 399 height 21
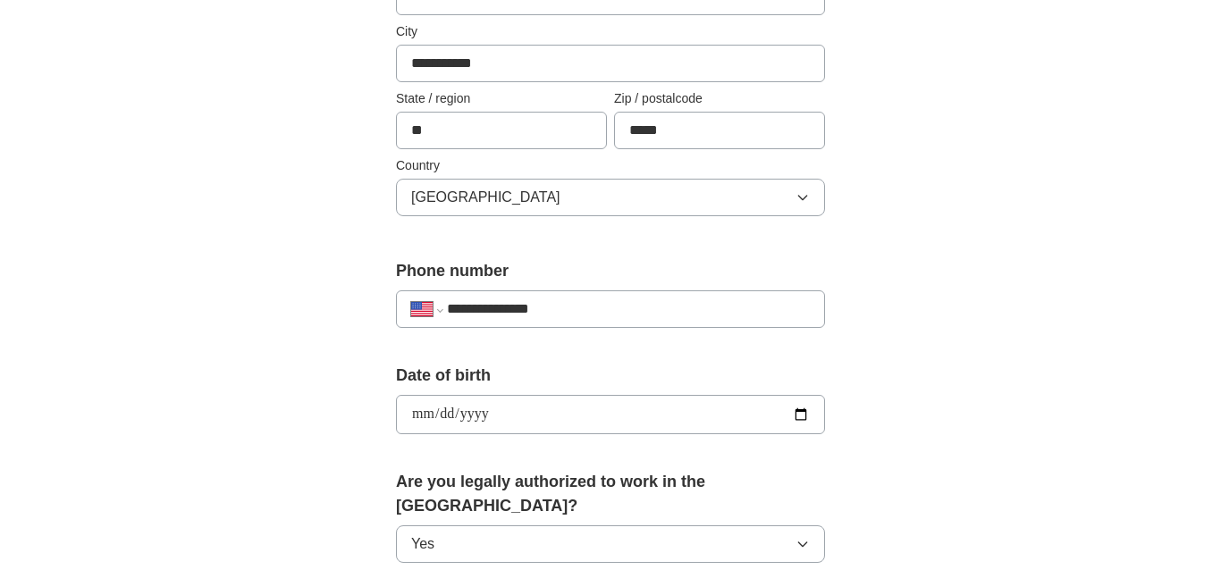
click at [925, 505] on div "**********" at bounding box center [610, 404] width 1144 height 1628
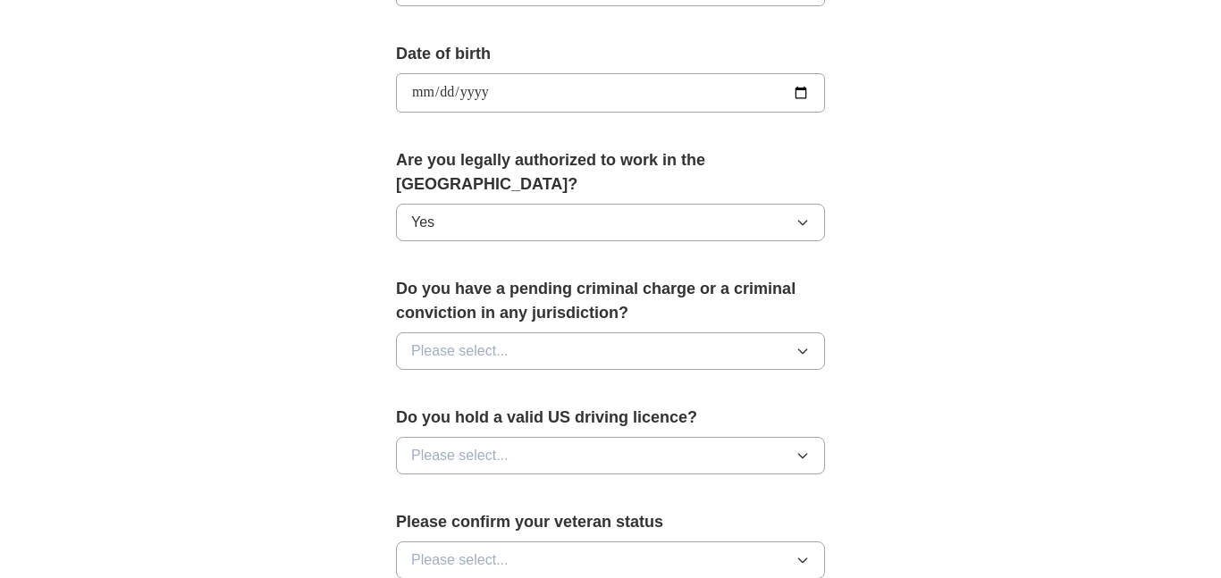
scroll to position [858, 0]
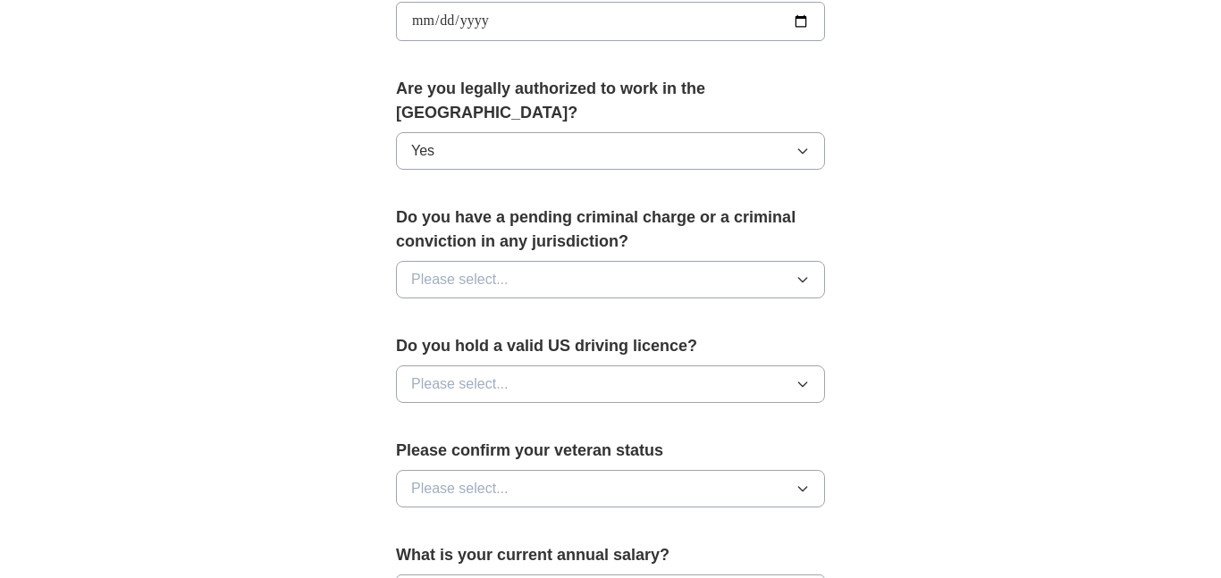
click at [656, 261] on button "Please select..." at bounding box center [610, 280] width 429 height 38
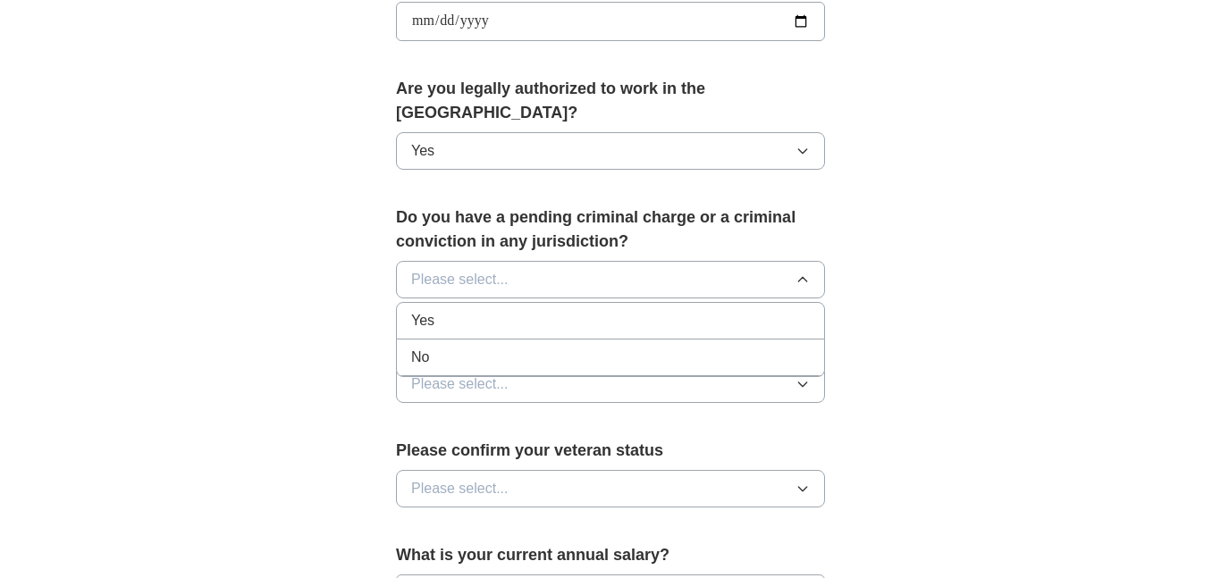
click at [537, 347] on div "No" at bounding box center [610, 357] width 399 height 21
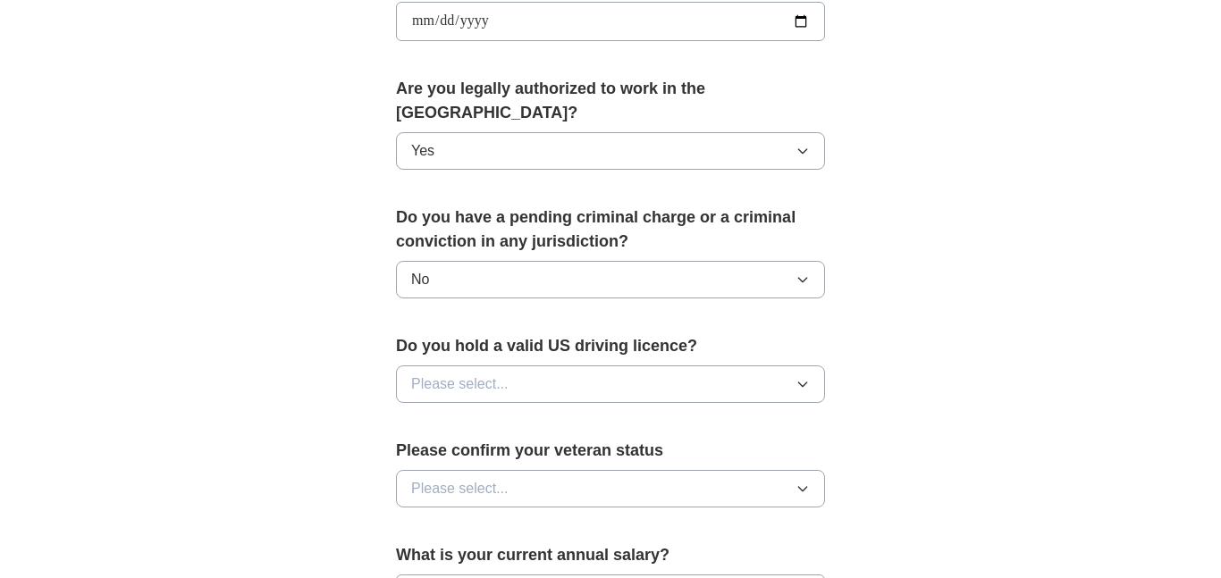
click at [547, 374] on button "Please select..." at bounding box center [610, 385] width 429 height 38
click at [489, 415] on div "Yes" at bounding box center [610, 425] width 399 height 21
click at [525, 470] on button "Please select..." at bounding box center [610, 489] width 429 height 38
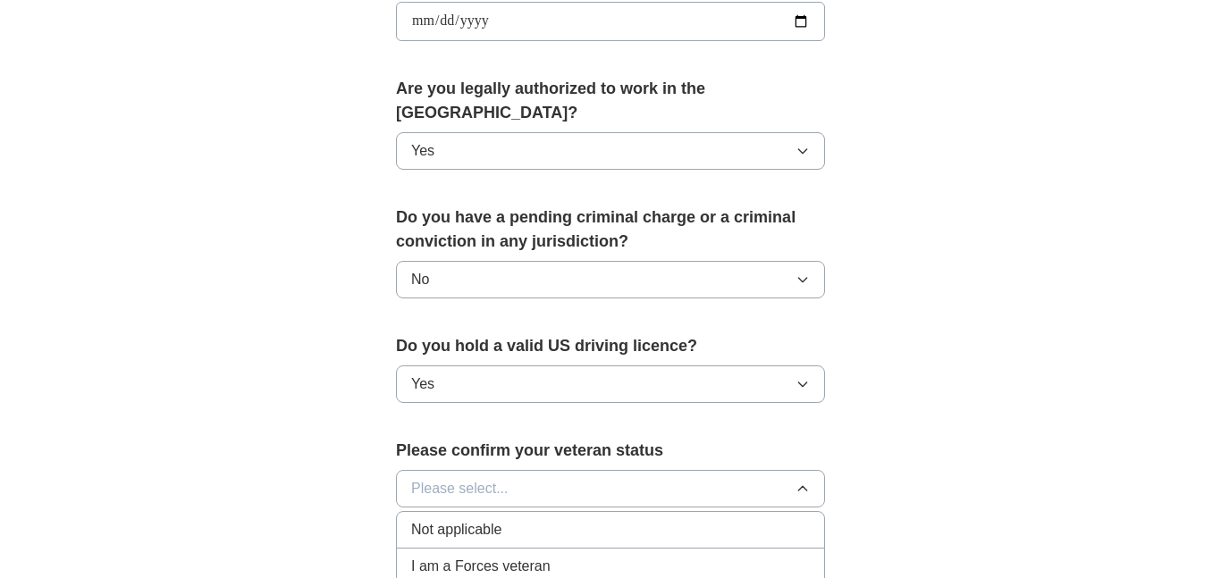
click at [509, 519] on div "Not applicable" at bounding box center [610, 529] width 399 height 21
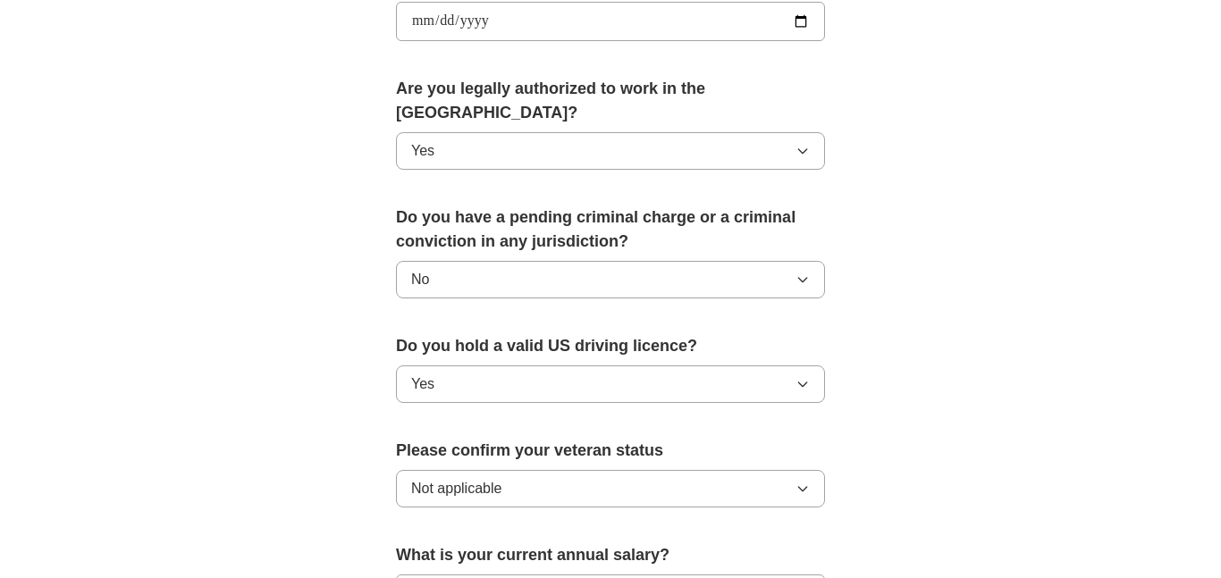
click at [981, 512] on div "**********" at bounding box center [610, 10] width 1144 height 1628
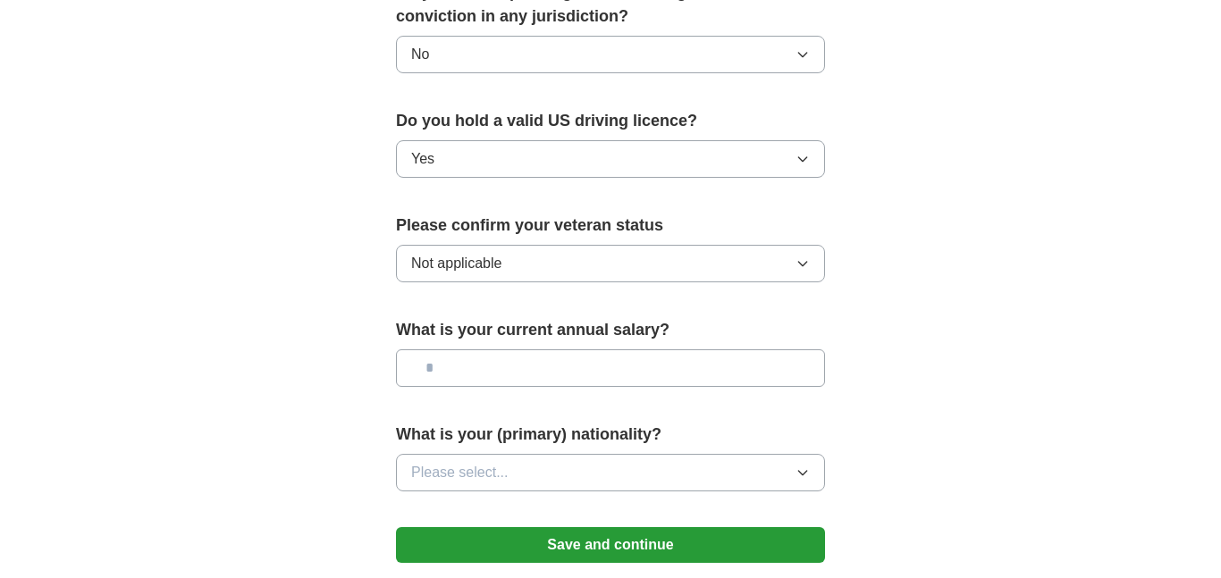
scroll to position [1108, 0]
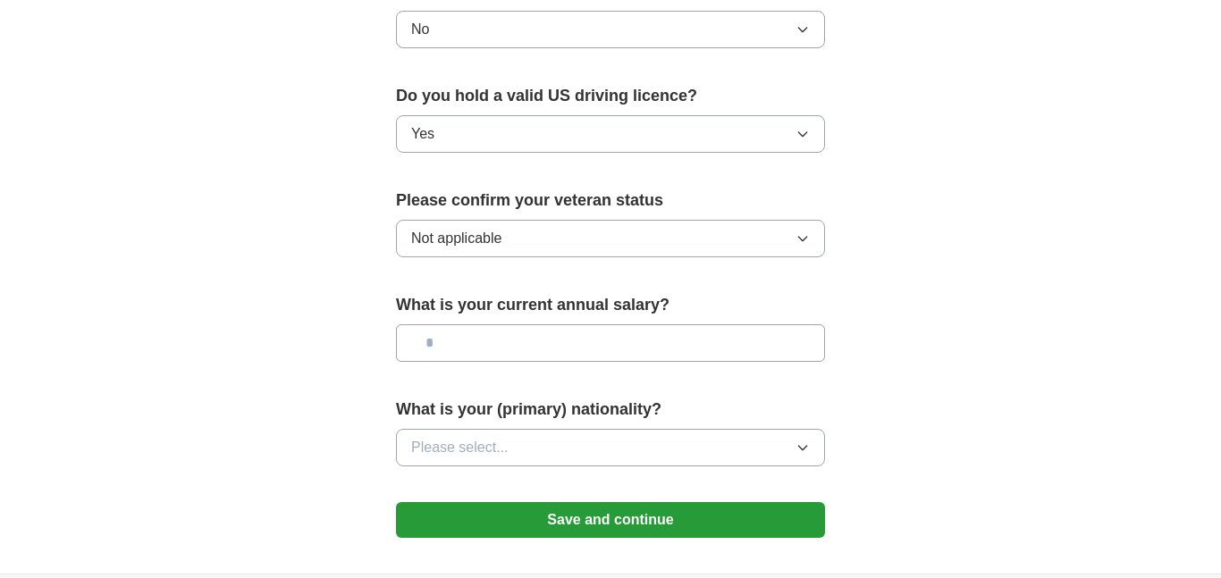
click at [607, 324] on input "text" at bounding box center [610, 343] width 429 height 38
type input "*******"
click at [632, 429] on button "Please select..." at bounding box center [610, 448] width 429 height 38
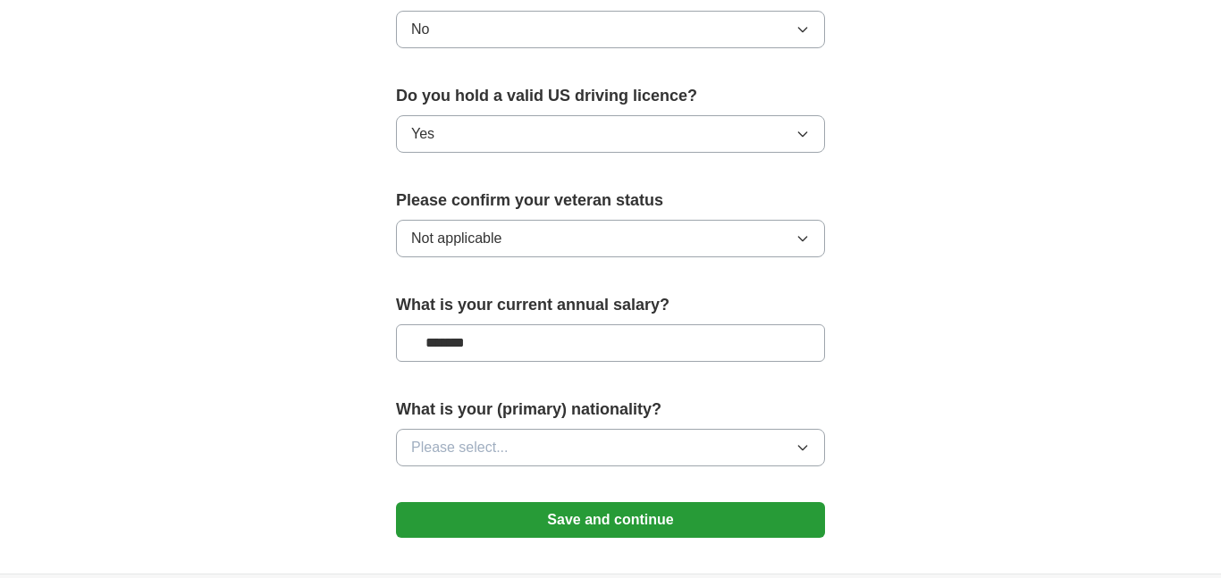
click at [463, 502] on button "Save and continue" at bounding box center [610, 520] width 429 height 36
